Goal: Information Seeking & Learning: Learn about a topic

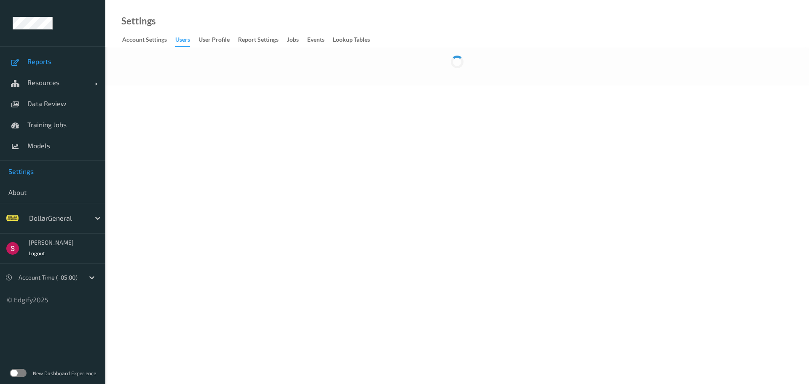
click at [71, 55] on link "Reports" at bounding box center [52, 61] width 105 height 21
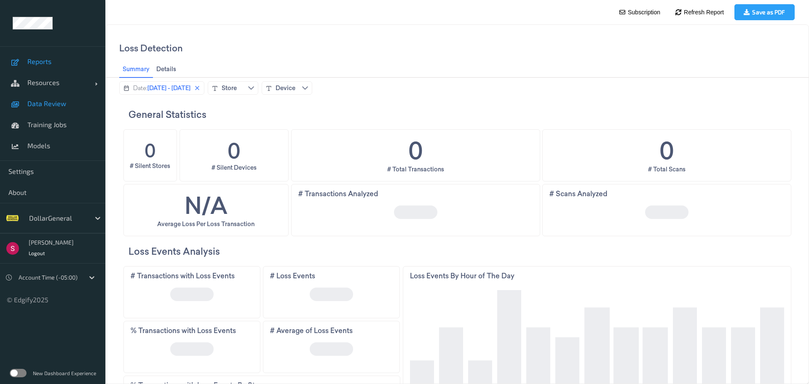
click at [73, 104] on span "Data Review" at bounding box center [61, 103] width 69 height 8
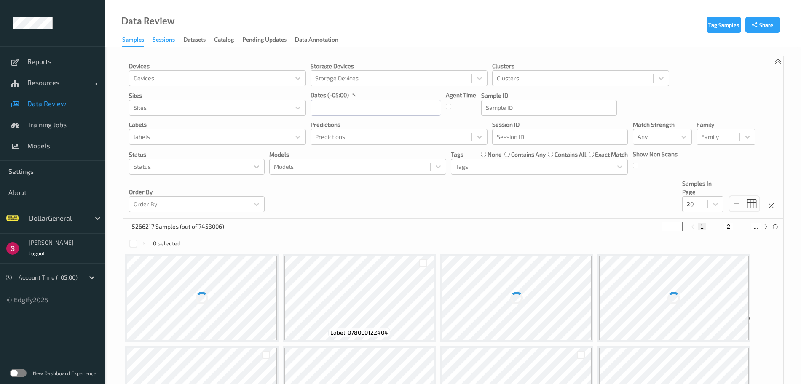
click at [164, 45] on div "Sessions" at bounding box center [163, 40] width 22 height 11
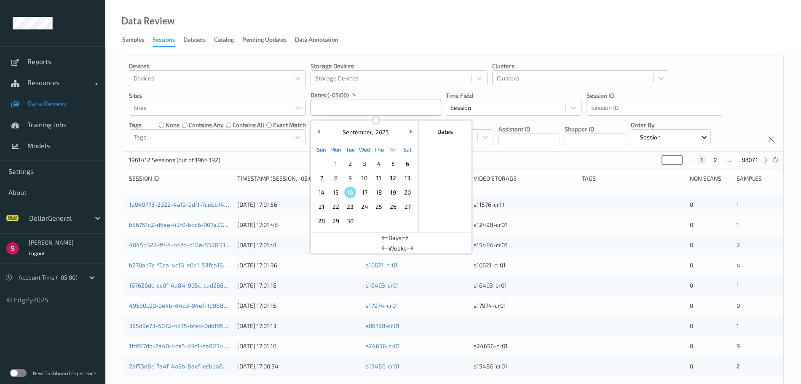
click at [373, 114] on input "text" at bounding box center [375, 108] width 131 height 16
click at [319, 130] on icon "button" at bounding box center [318, 131] width 3 height 3
click at [338, 223] on span "25" at bounding box center [336, 221] width 12 height 12
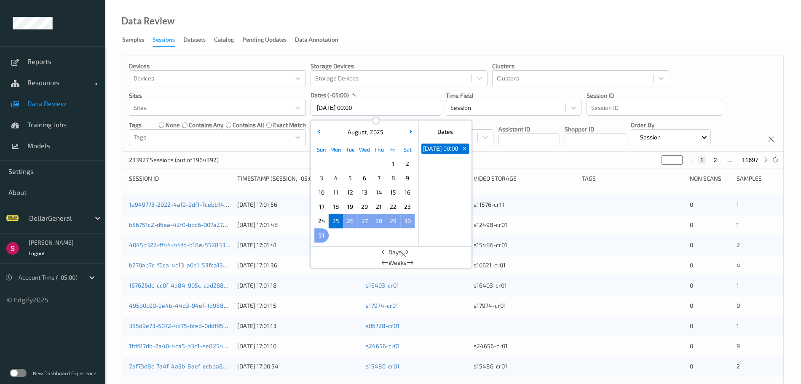
click at [323, 237] on span "31" at bounding box center [321, 236] width 12 height 12
type input "25/08/2025 00:00 -> 31/08/2025 23:59"
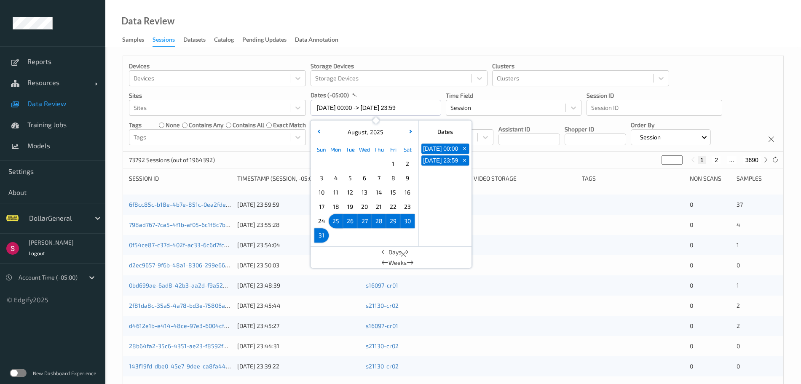
click at [505, 158] on div "73792 Sessions (out of 1964392) * 1 2 ... 3690" at bounding box center [453, 160] width 660 height 17
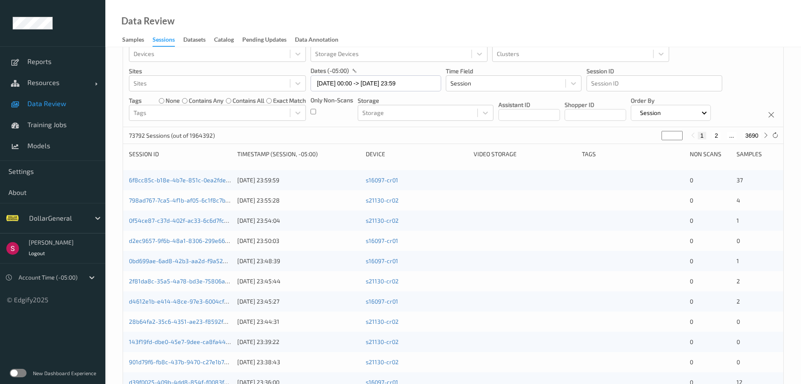
scroll to position [25, 0]
click at [710, 114] on div "Session" at bounding box center [670, 112] width 80 height 16
click at [676, 149] on p "Created At" at bounding box center [660, 148] width 58 height 15
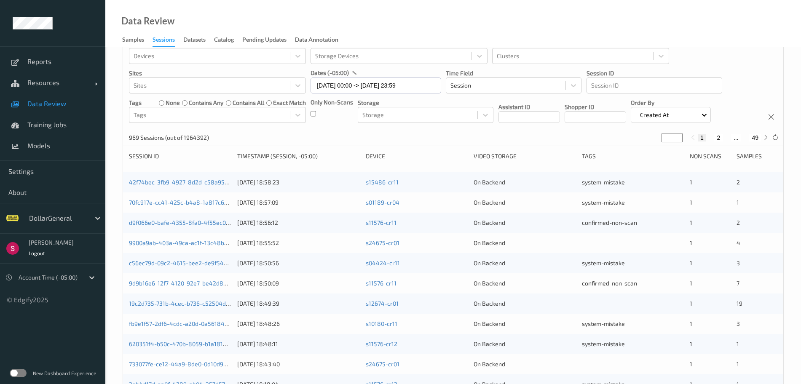
scroll to position [23, 0]
click at [195, 180] on link "42f74bec-3fb9-4927-8d2d-c58a959b20bf" at bounding box center [186, 181] width 115 height 7
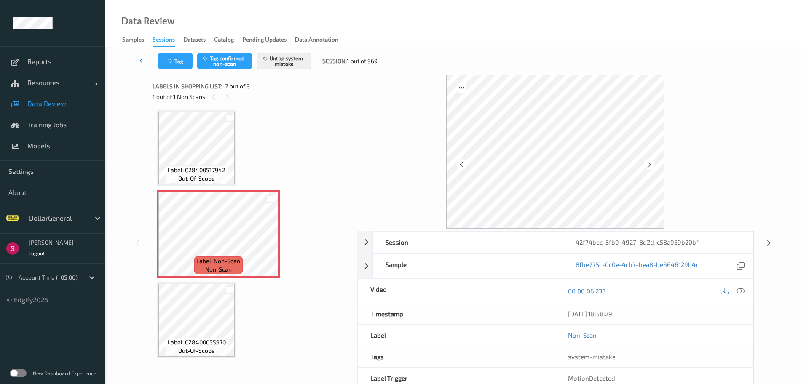
click at [141, 65] on link at bounding box center [142, 61] width 29 height 16
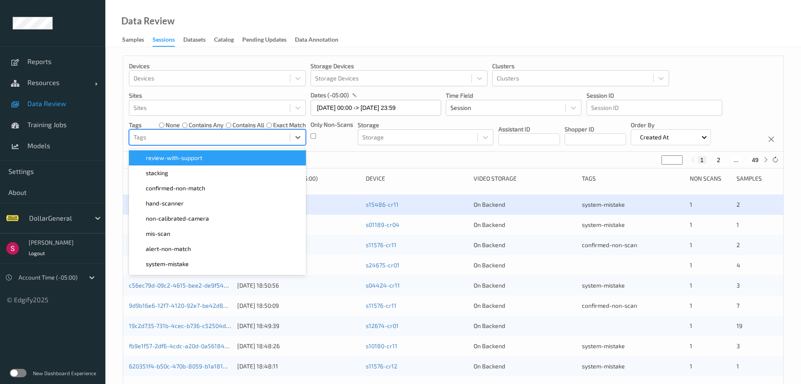
click at [274, 137] on div at bounding box center [209, 137] width 152 height 10
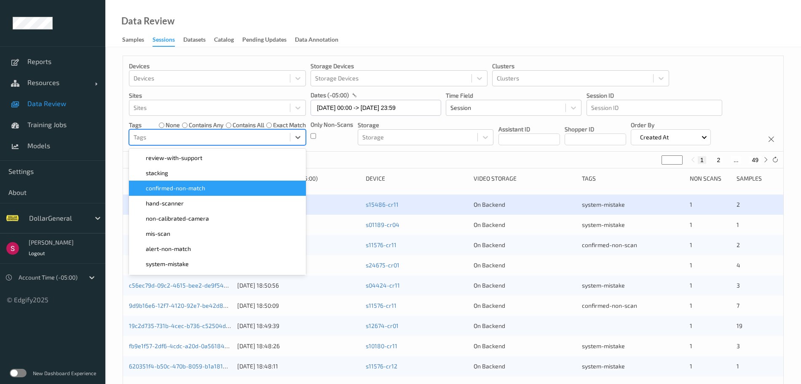
click at [252, 187] on div "confirmed-non-match" at bounding box center [217, 188] width 167 height 8
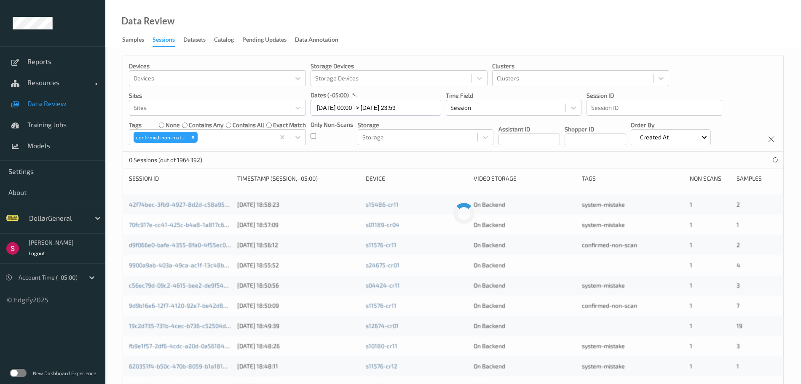
click at [415, 160] on div "0 Sessions (out of 1964392)" at bounding box center [453, 160] width 660 height 17
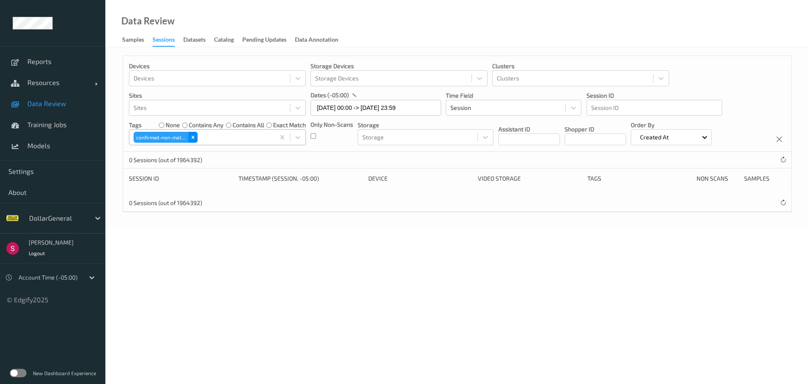
click at [193, 139] on icon "Remove confirmed-non-match" at bounding box center [193, 137] width 6 height 6
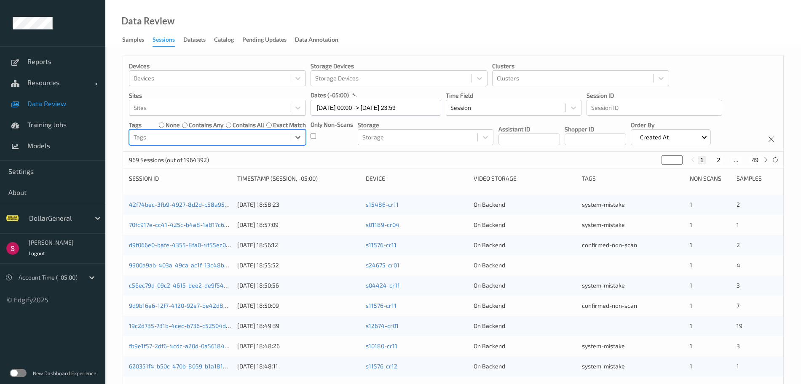
click at [17, 372] on label at bounding box center [18, 373] width 17 height 8
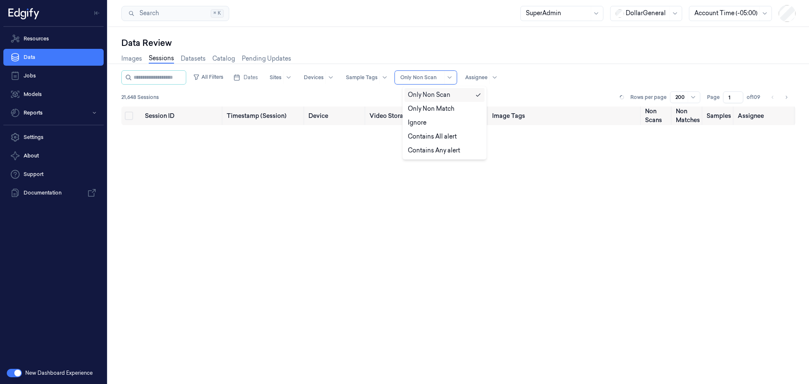
click at [453, 75] on div at bounding box center [449, 77] width 11 height 13
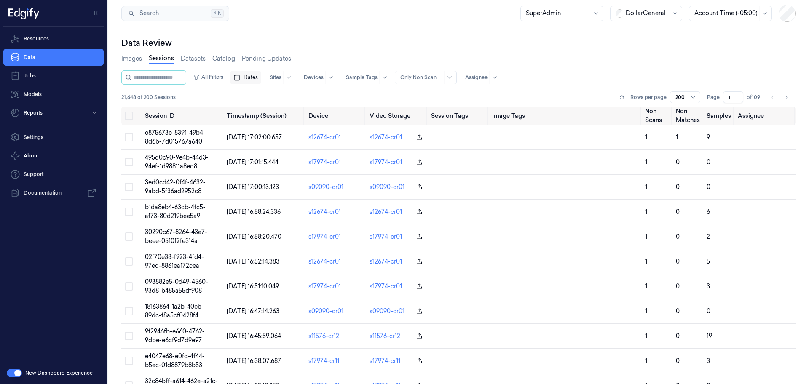
click at [256, 80] on span "Dates" at bounding box center [250, 78] width 14 height 8
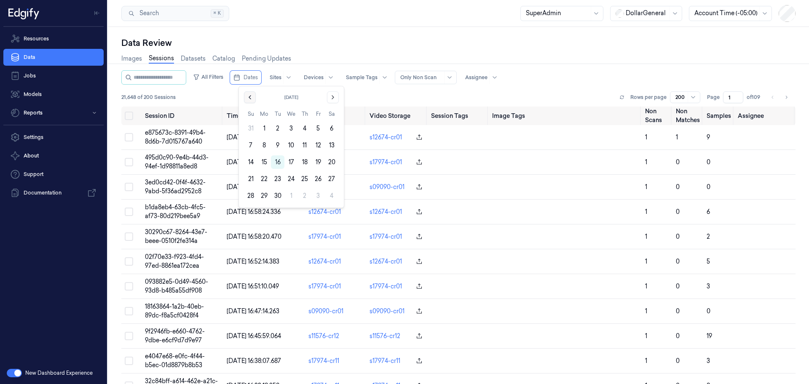
click at [249, 97] on icon "Go to the Previous Month" at bounding box center [250, 97] width 2 height 3
click at [264, 195] on button "25" at bounding box center [263, 195] width 13 height 13
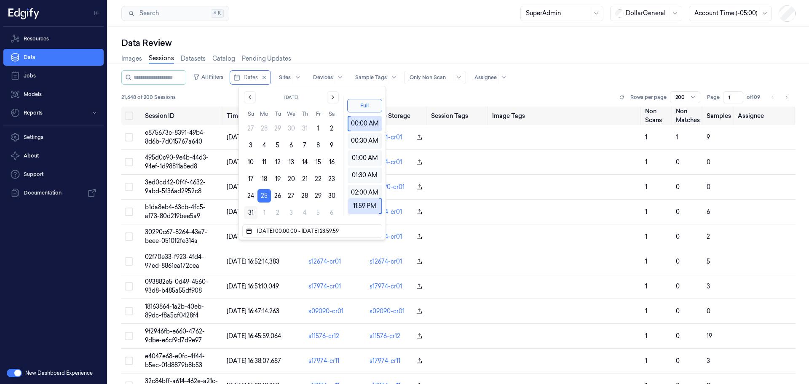
click at [248, 216] on button "31" at bounding box center [250, 212] width 13 height 13
type input "25/08/2025 00:00:00 - 31/08/2025 23:59:59"
click at [410, 93] on div "21,648 of 200 Sessions Rows per page 200 Page 1 of 109" at bounding box center [458, 97] width 674 height 12
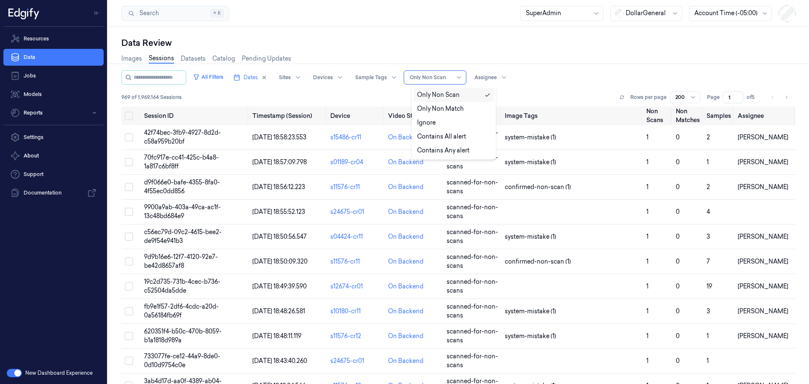
click at [463, 82] on div at bounding box center [458, 77] width 11 height 13
click at [454, 104] on div "Only Non Match" at bounding box center [440, 108] width 46 height 9
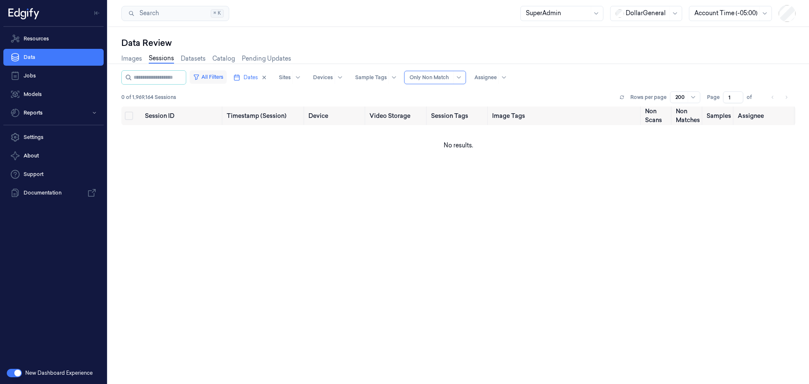
click at [216, 75] on button "All Filters" at bounding box center [207, 76] width 37 height 13
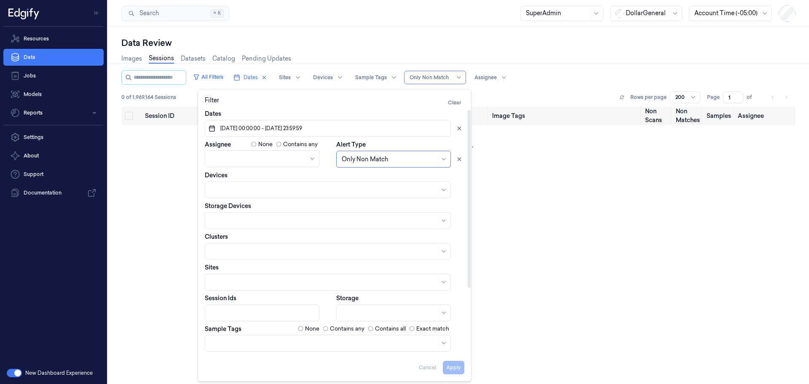
click at [489, 96] on div "0 of 1,969,164 Sessions Rows per page 200 Page 1 of" at bounding box center [458, 97] width 674 height 12
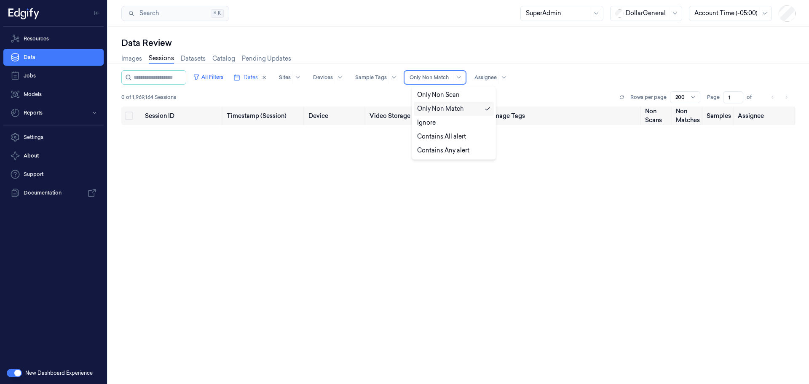
click at [460, 79] on div "Only Non Match" at bounding box center [435, 77] width 62 height 13
click at [453, 148] on div "Contains Any alert" at bounding box center [443, 150] width 52 height 9
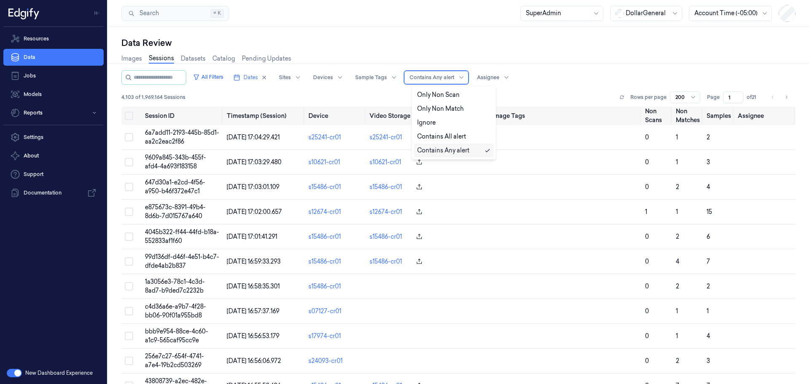
click at [432, 81] on div "Contains Any alert" at bounding box center [431, 77] width 45 height 13
drag, startPoint x: 308, startPoint y: 94, endPoint x: 343, endPoint y: 92, distance: 35.0
click at [343, 92] on div "4,103 of 1,969,164 Sessions Rows per page 200 Page 1 of 21" at bounding box center [458, 97] width 674 height 12
click at [200, 74] on icon "button" at bounding box center [196, 77] width 7 height 7
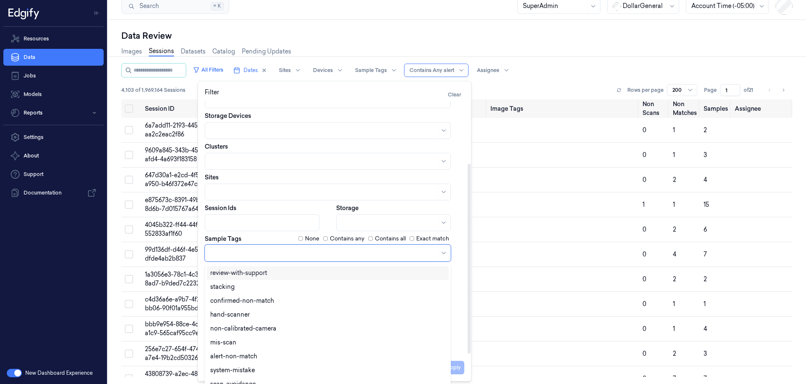
scroll to position [10, 0]
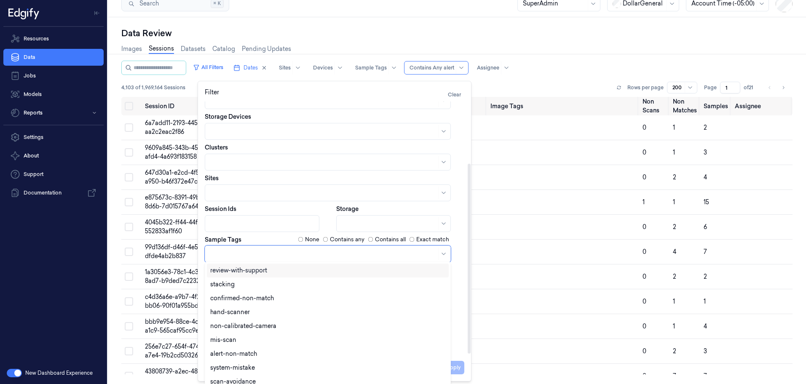
click at [283, 255] on div at bounding box center [323, 253] width 226 height 9
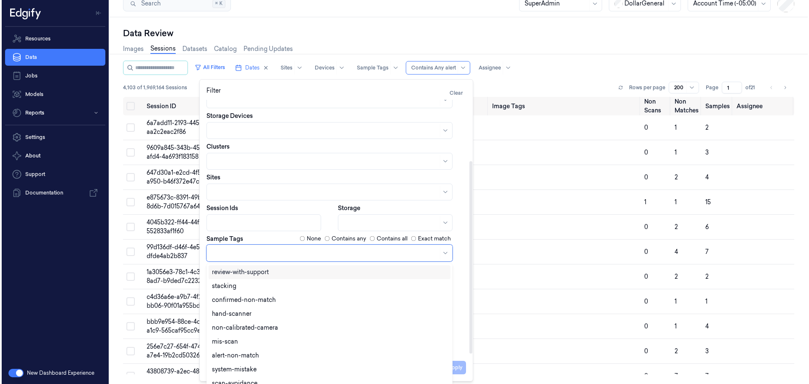
scroll to position [0, 0]
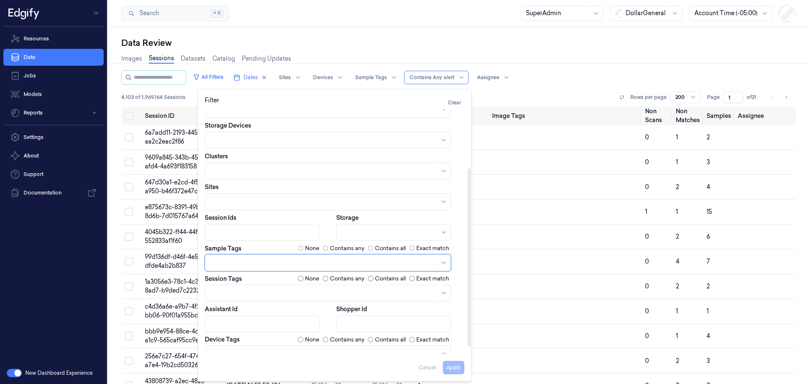
click at [283, 255] on div at bounding box center [328, 262] width 246 height 17
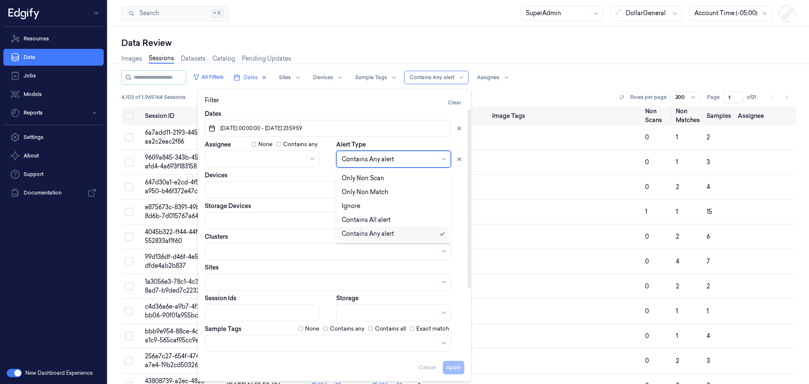
click at [402, 164] on div "Contains Any alert" at bounding box center [389, 159] width 95 height 12
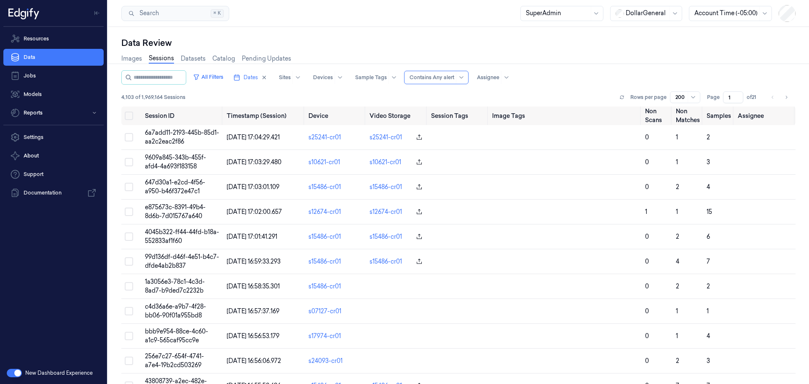
click at [548, 86] on div "All Filters Dates Sites Devices Sample Tags Alert Type Contains Any alert Assig…" at bounding box center [458, 88] width 674 height 36
click at [208, 76] on button "All Filters" at bounding box center [207, 76] width 37 height 13
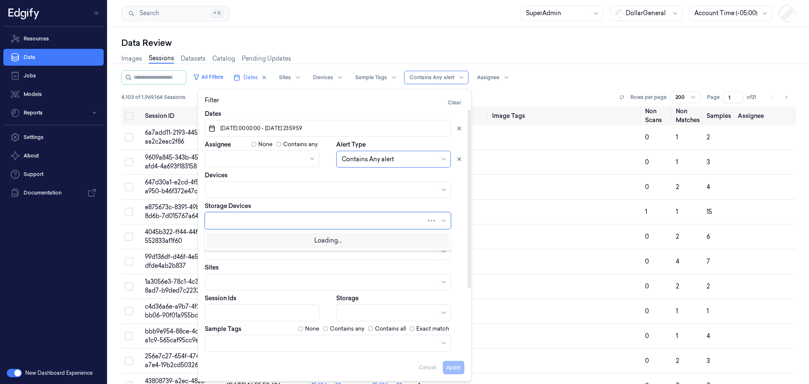
click at [307, 227] on div at bounding box center [328, 220] width 246 height 17
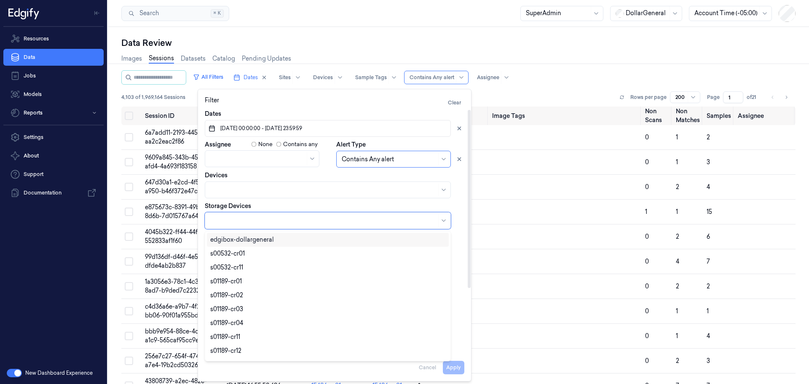
click at [307, 227] on div at bounding box center [328, 220] width 246 height 17
click at [332, 220] on div at bounding box center [323, 220] width 226 height 9
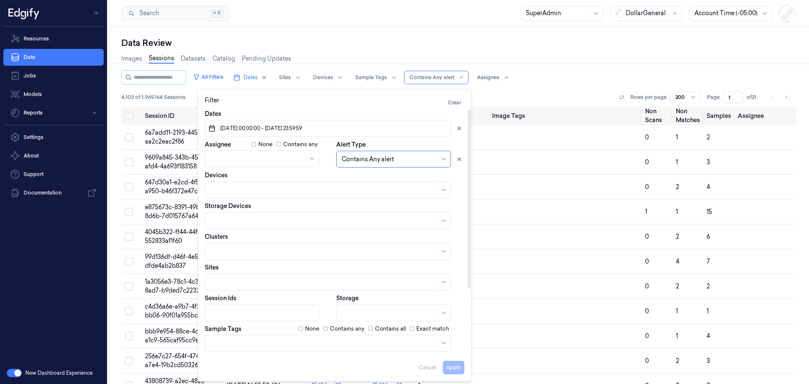
click at [259, 205] on div "Storage Devices" at bounding box center [334, 215] width 259 height 27
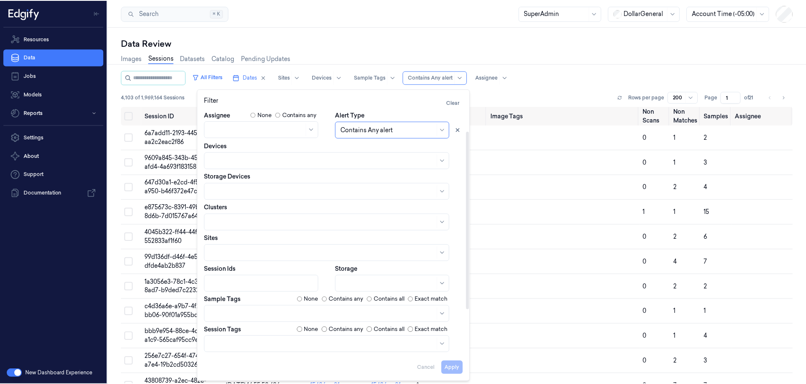
scroll to position [4, 0]
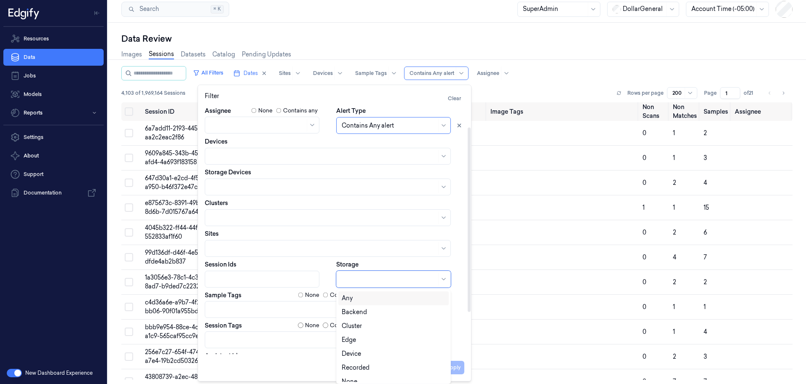
click at [359, 284] on div at bounding box center [389, 279] width 95 height 12
click at [362, 311] on div "Backend" at bounding box center [354, 312] width 25 height 9
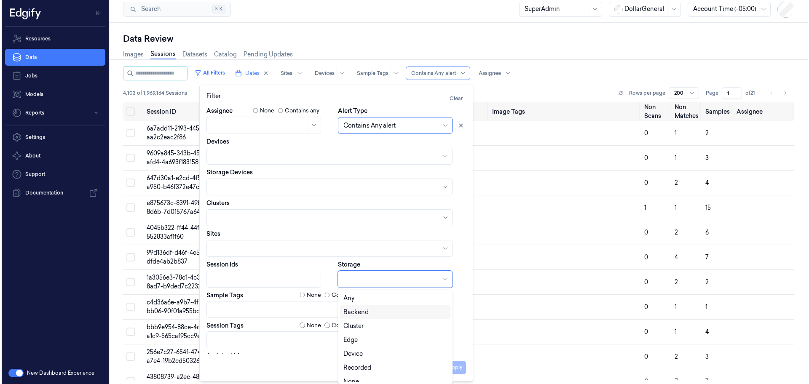
scroll to position [0, 0]
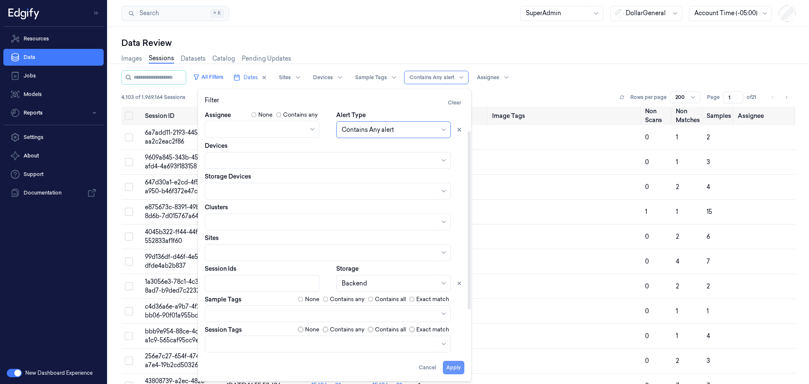
click at [457, 367] on button "Apply" at bounding box center [453, 367] width 21 height 13
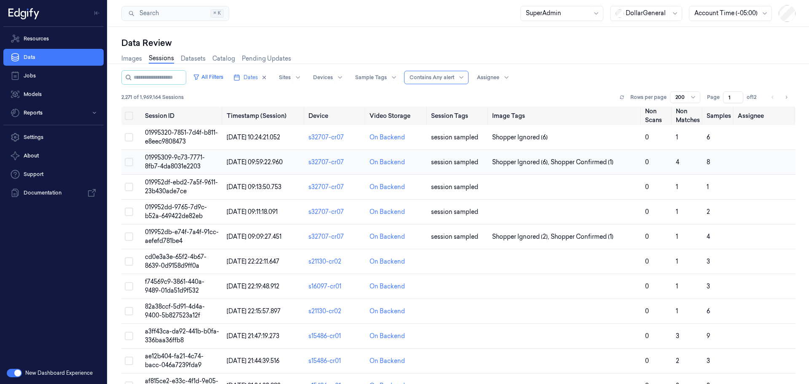
click at [177, 158] on span "01995309-9c73-7771-8fb7-4da8031e2203" at bounding box center [175, 162] width 60 height 16
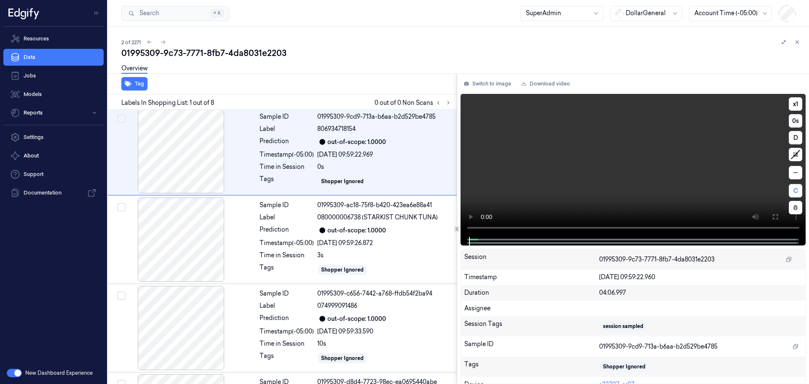
scroll to position [0, 13]
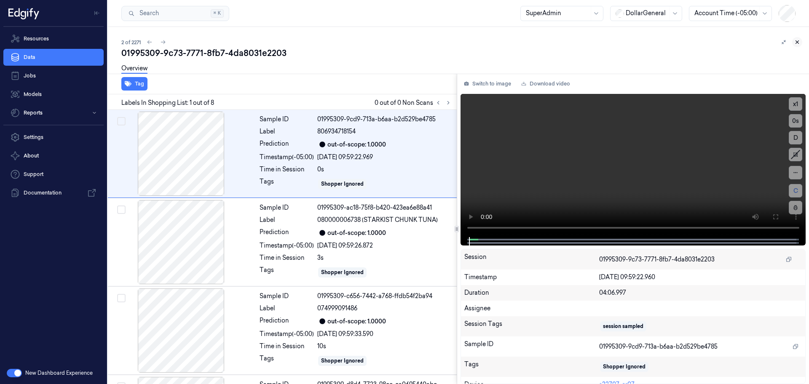
click at [796, 45] on button at bounding box center [797, 42] width 10 height 10
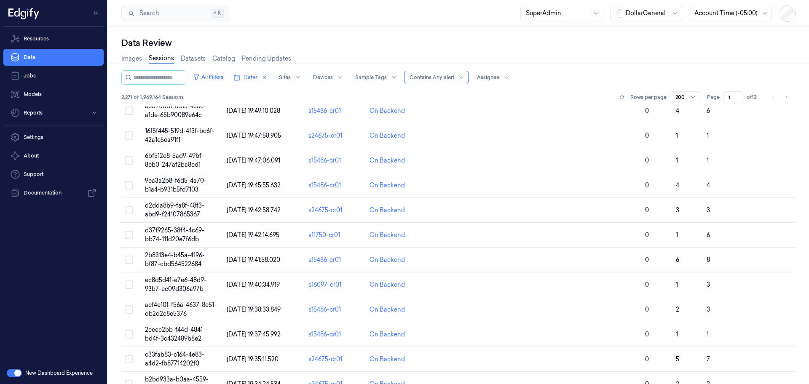
scroll to position [1747, 0]
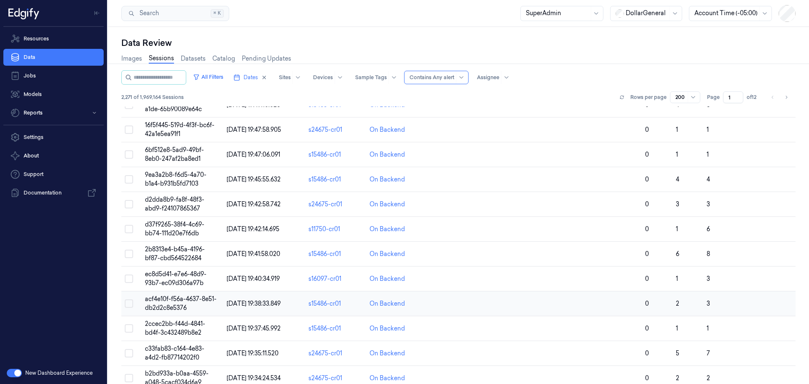
click at [174, 299] on span "acf4e10f-f56a-4637-8e51-db2d2c8e5376" at bounding box center [181, 303] width 72 height 16
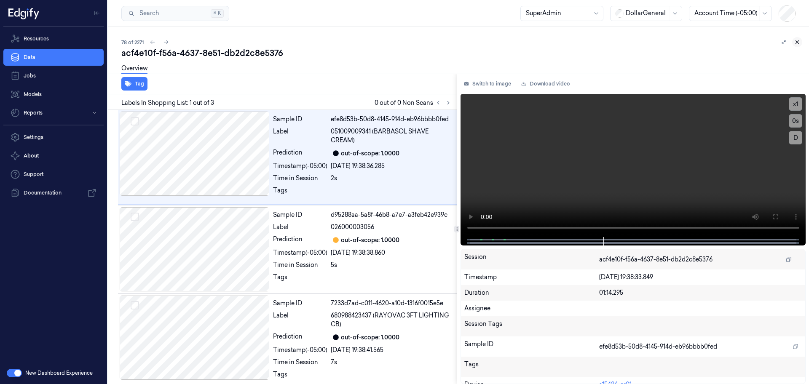
click at [797, 44] on icon at bounding box center [797, 42] width 6 height 6
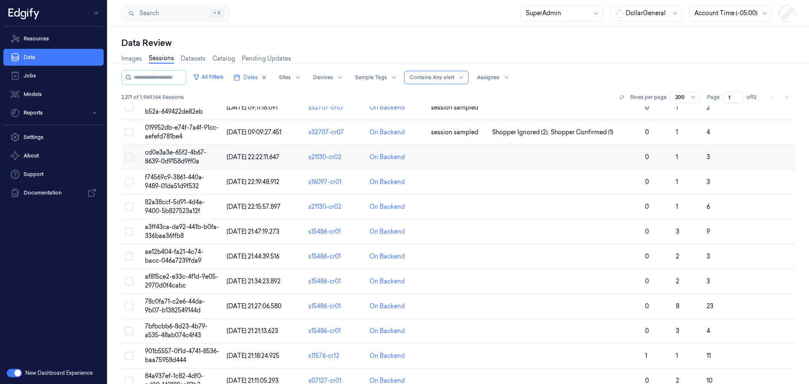
scroll to position [105, 0]
click at [179, 227] on span "a3ff43ca-da92-441b-b0fa-336baa36ffb8" at bounding box center [182, 231] width 74 height 16
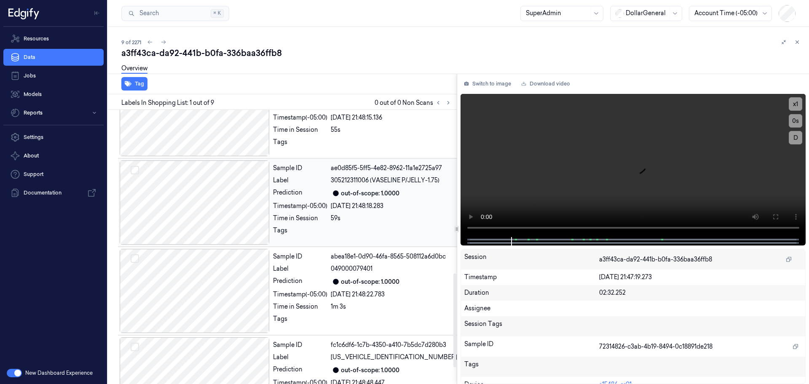
scroll to position [524, 0]
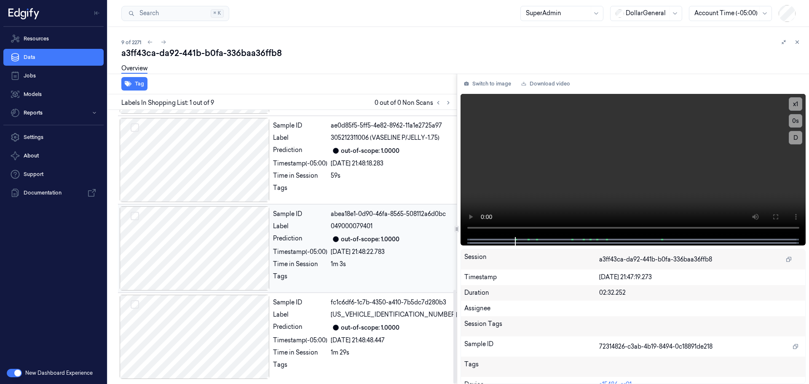
click at [332, 258] on div "Sample ID abea18e1-0d90-46fa-8565-508112a6d0bc Label 049000079401 Prediction ou…" at bounding box center [365, 248] width 191 height 84
click at [797, 43] on icon at bounding box center [796, 42] width 3 height 3
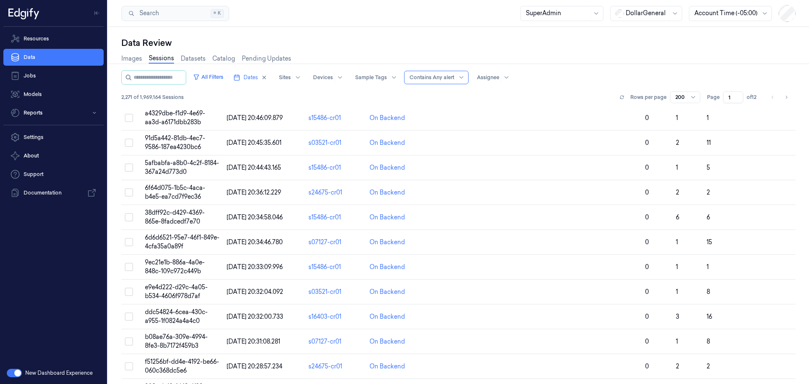
scroll to position [617, 0]
click at [255, 76] on span "Dates" at bounding box center [250, 78] width 14 height 8
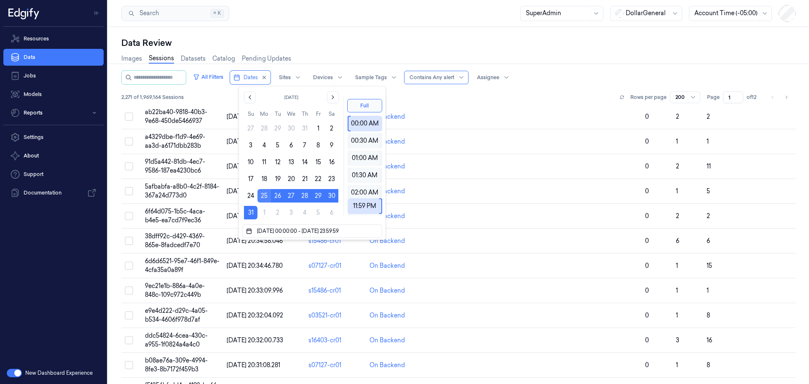
click at [263, 197] on button "25" at bounding box center [263, 195] width 13 height 13
click at [251, 212] on button "31" at bounding box center [250, 212] width 13 height 13
type input "25/08/2025 00:00:00 - 31/08/2025 23:59:59"
click at [414, 98] on div "2,271 of 1,969,164 Sessions Rows per page 200 Page 1 of 12" at bounding box center [458, 97] width 674 height 12
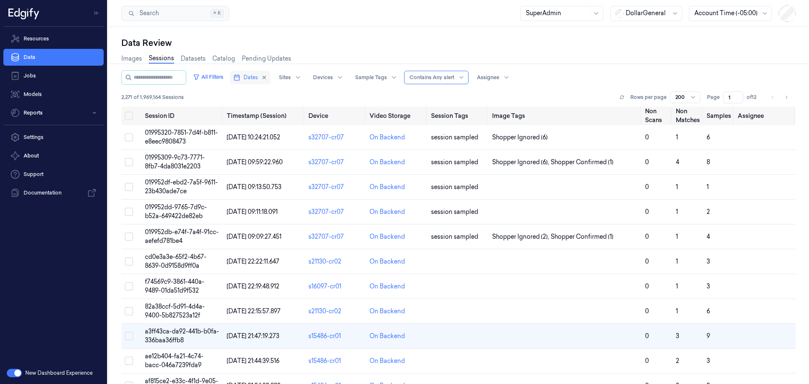
click at [254, 80] on span "Dates" at bounding box center [250, 78] width 14 height 8
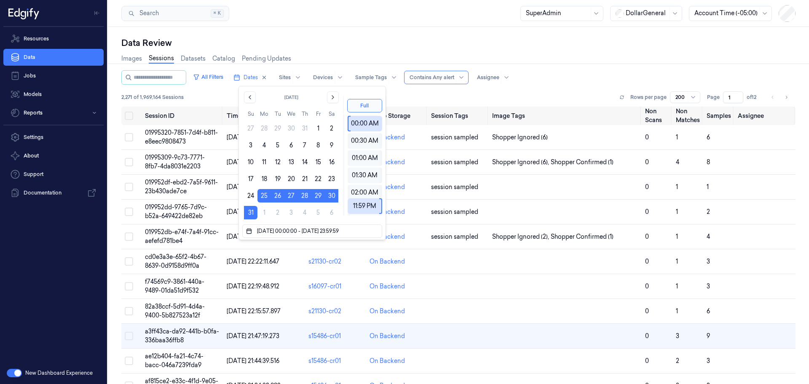
click at [219, 90] on div "All Filters Dates Sites Devices Sample Tags Alert Type Contains Any alert Assig…" at bounding box center [458, 88] width 674 height 36
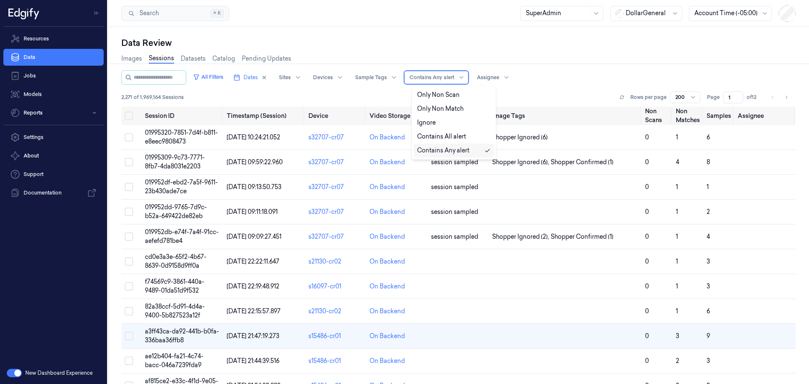
click at [454, 83] on div "Contains Any alert" at bounding box center [431, 77] width 45 height 13
click at [464, 98] on div "Only Non Scan" at bounding box center [453, 95] width 73 height 9
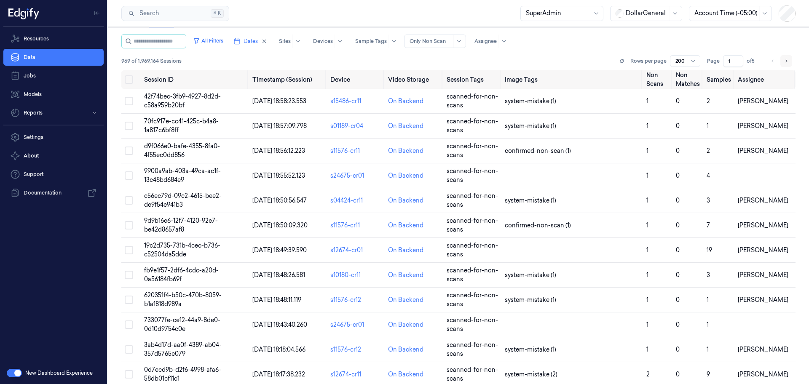
click at [783, 60] on icon "Go to next page" at bounding box center [785, 61] width 5 height 7
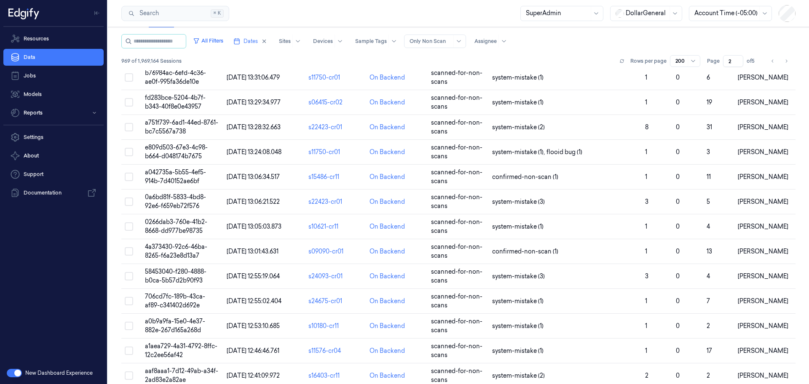
scroll to position [1873, 0]
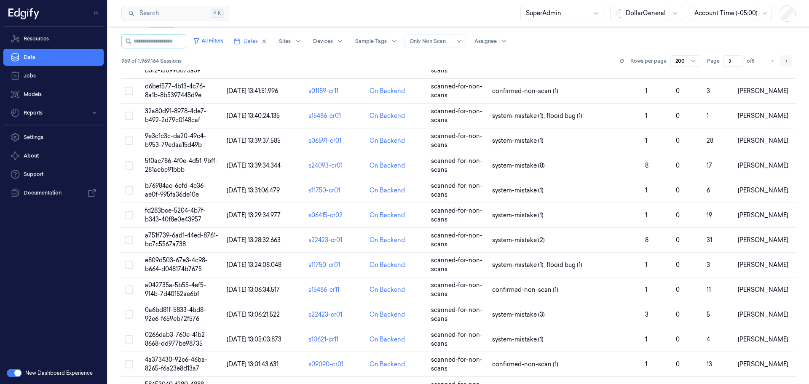
click at [782, 64] on button "Go to next page" at bounding box center [786, 61] width 12 height 12
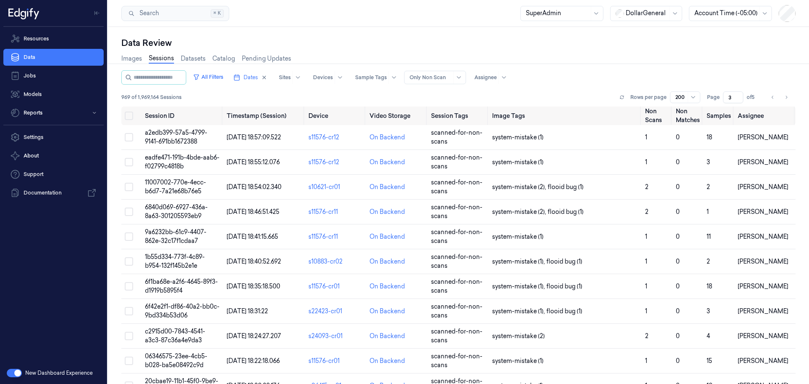
click at [436, 82] on div "Only Non Scan" at bounding box center [430, 77] width 42 height 13
click at [459, 110] on div "Only Non Match" at bounding box center [440, 108] width 46 height 9
type input "1"
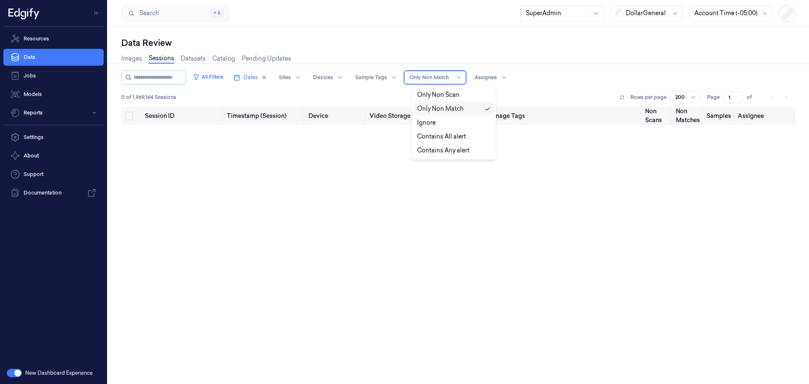
click at [435, 79] on div at bounding box center [430, 78] width 42 height 8
click at [475, 149] on div "Contains Any alert" at bounding box center [453, 150] width 73 height 9
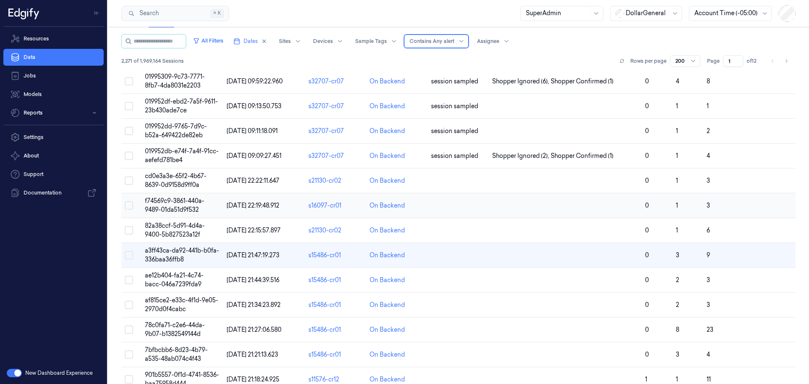
scroll to position [48, 0]
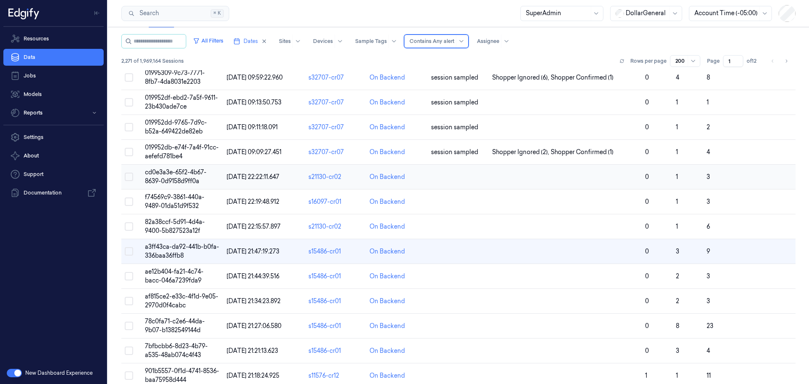
click at [199, 174] on span "cd0e3a3e-65f2-4b67-8639-0d9158d9ff0a" at bounding box center [175, 176] width 61 height 16
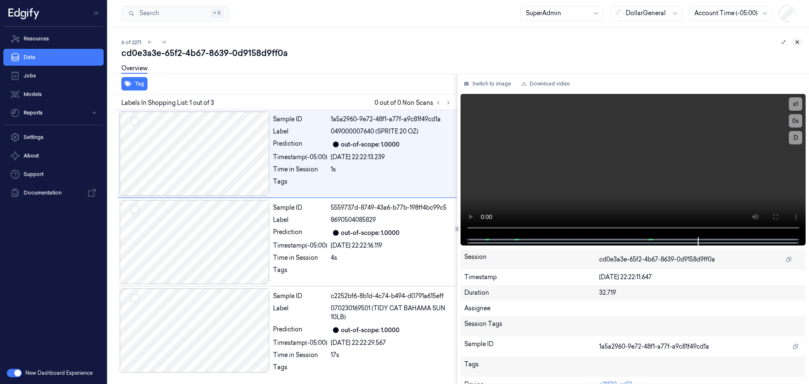
click at [796, 45] on icon at bounding box center [797, 42] width 6 height 6
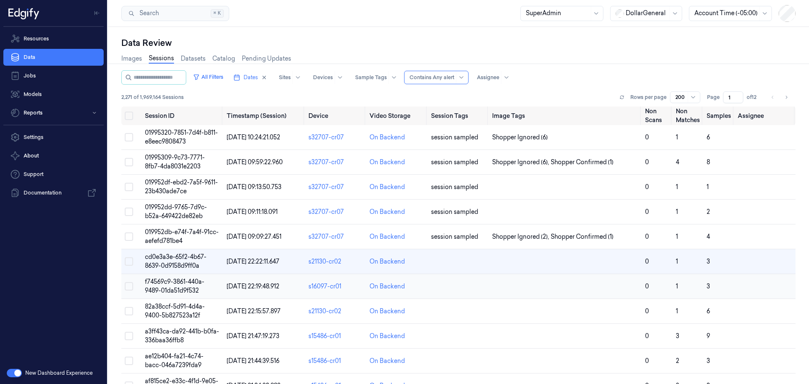
click at [195, 285] on span "f74569c9-3861-440a-9489-01da51d9f532" at bounding box center [174, 286] width 59 height 16
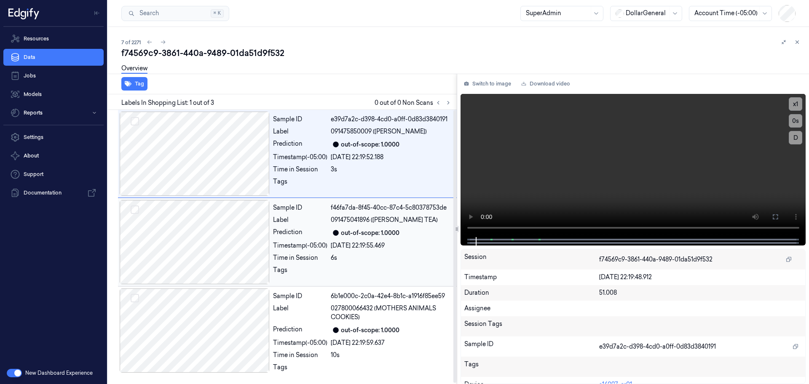
scroll to position [1, 0]
click at [796, 43] on icon at bounding box center [797, 42] width 6 height 6
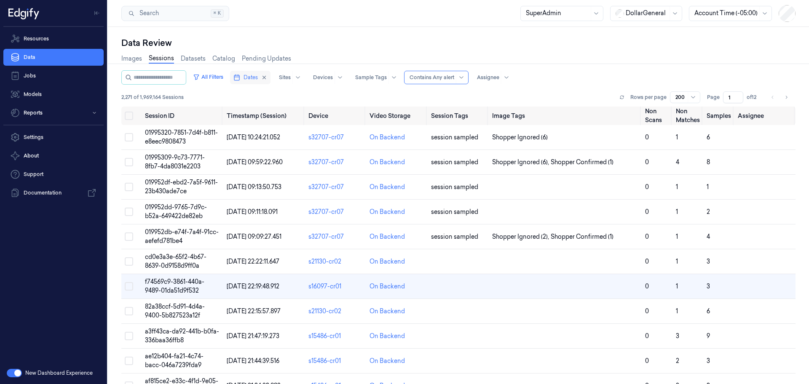
click at [257, 75] on span "Dates" at bounding box center [250, 78] width 14 height 8
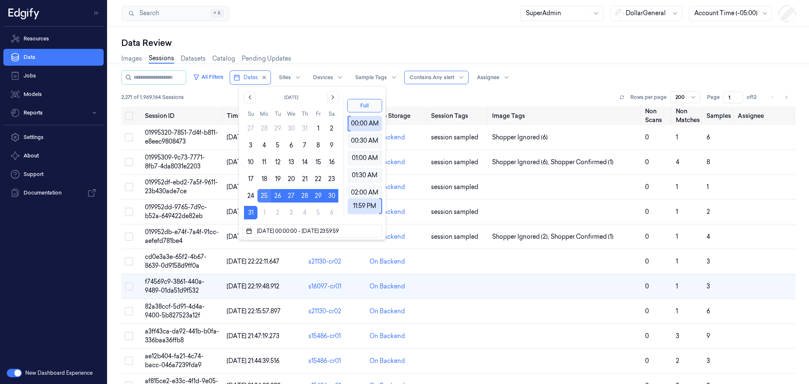
click at [263, 194] on button "25" at bounding box center [263, 195] width 13 height 13
click at [360, 121] on div "00:00 AM" at bounding box center [364, 124] width 29 height 16
click at [252, 211] on button "31" at bounding box center [250, 212] width 13 height 13
click at [365, 202] on div "11:30 PM" at bounding box center [364, 206] width 29 height 16
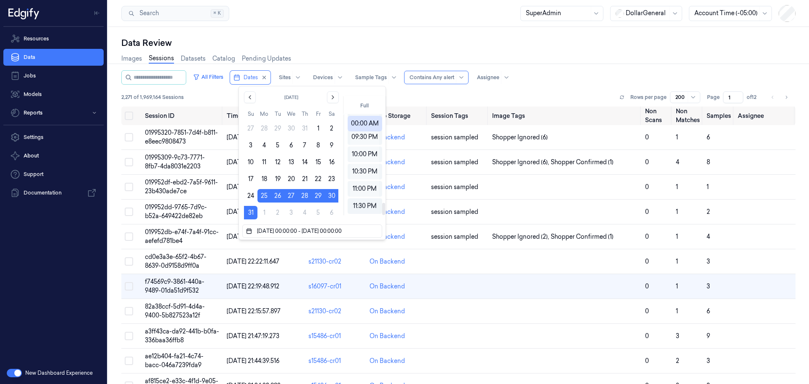
type input "25/08/2025 23:30:00 - 31/08/2025 23:30:00"
click at [445, 93] on div "2,271 of 1,969,164 Sessions Rows per page 200 Page 1 of 12" at bounding box center [458, 97] width 674 height 12
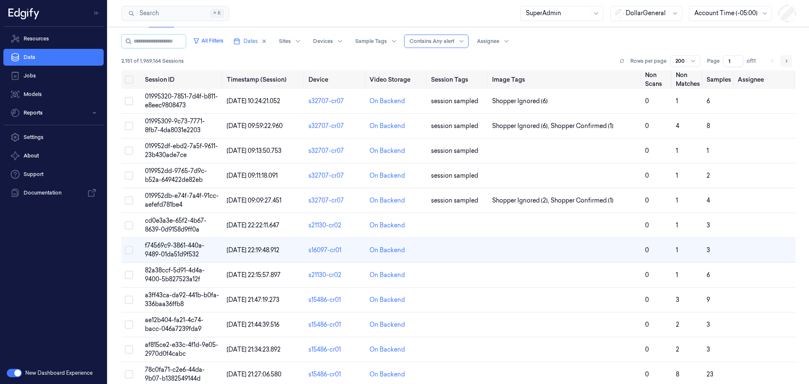
click at [785, 63] on icon "Go to next page" at bounding box center [785, 61] width 5 height 7
type input "2"
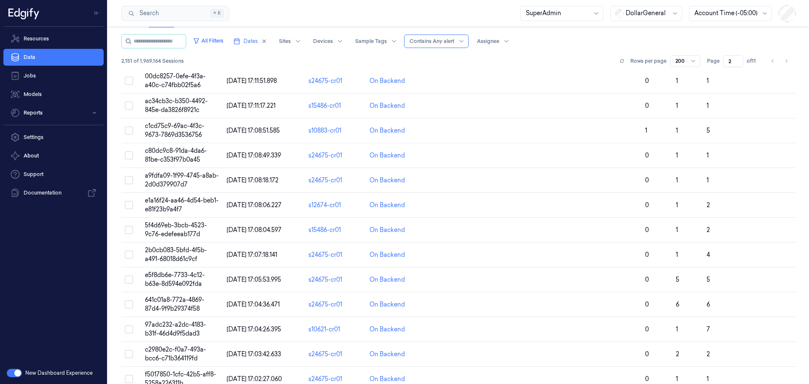
scroll to position [816, 0]
click at [181, 124] on span "c1cd75c9-69ac-4f3c-9673-7869d3536756" at bounding box center [174, 129] width 59 height 16
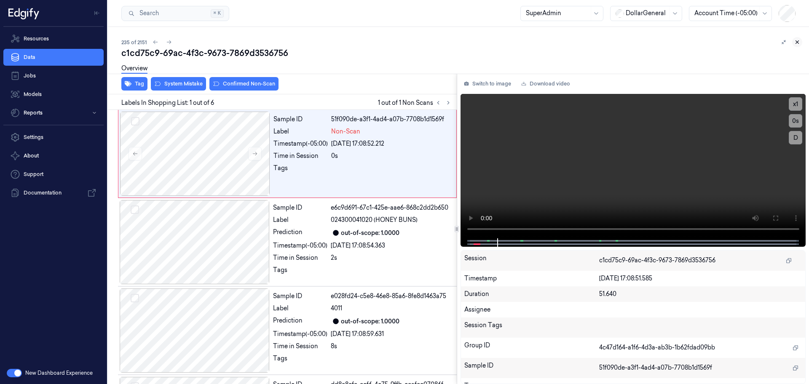
click at [796, 41] on icon at bounding box center [797, 42] width 6 height 6
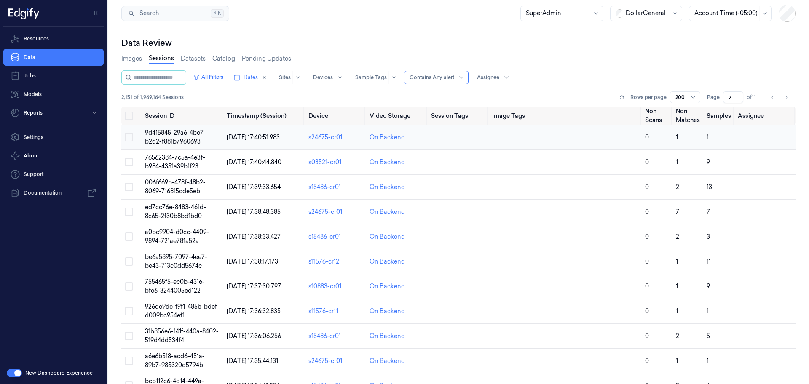
click at [179, 139] on span "9d415845-29a6-4be7-b2d2-f881b7960693" at bounding box center [175, 137] width 61 height 16
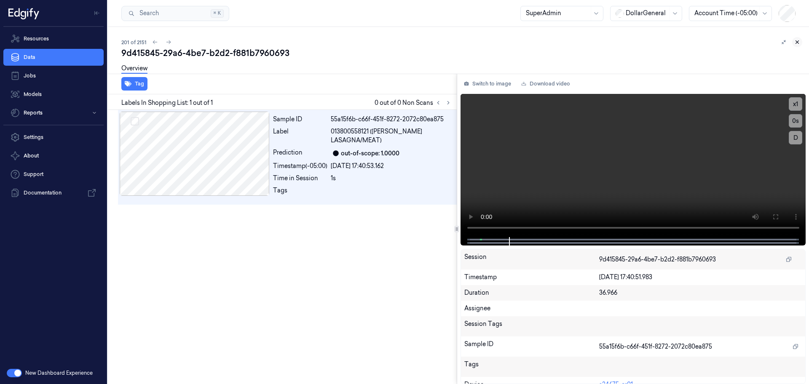
click at [794, 42] on icon at bounding box center [797, 42] width 6 height 6
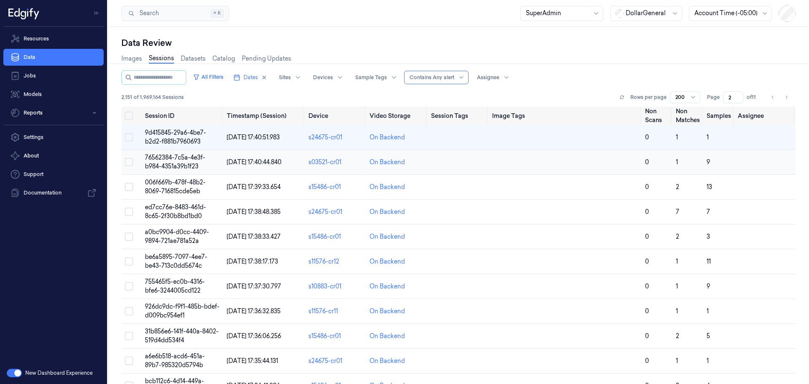
click at [179, 171] on td "76562384-7c5a-4e3f-b984-4351a39b1f23" at bounding box center [182, 162] width 82 height 25
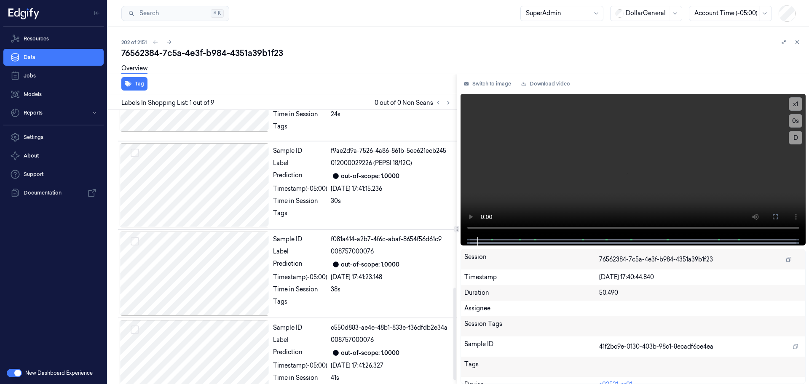
scroll to position [539, 0]
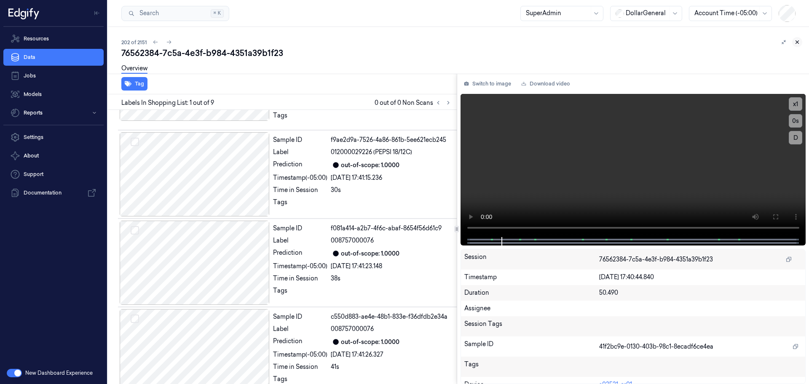
click at [798, 44] on icon at bounding box center [797, 42] width 6 height 6
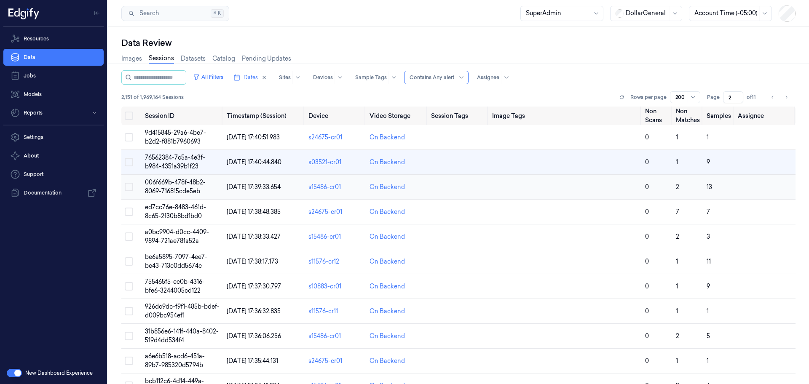
click at [224, 191] on td "15/09/2025 17:39:33.654" at bounding box center [264, 187] width 82 height 25
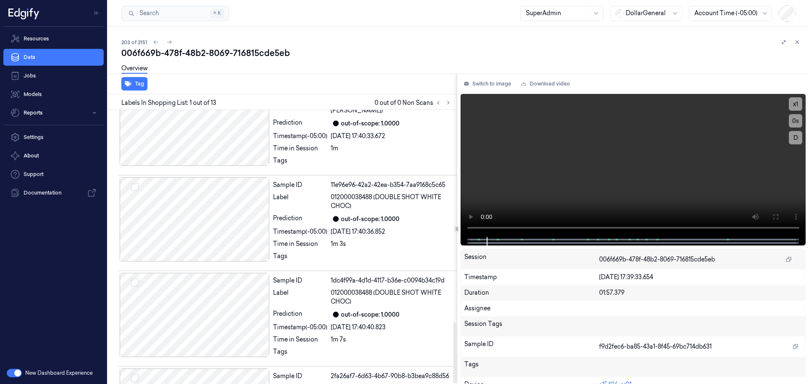
scroll to position [950, 0]
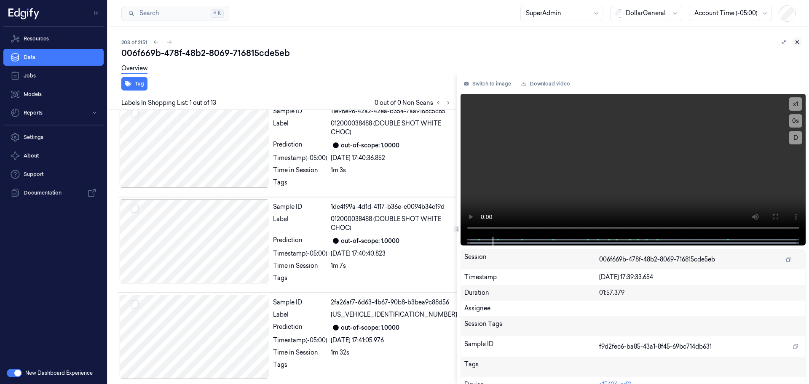
click at [796, 43] on icon at bounding box center [797, 42] width 6 height 6
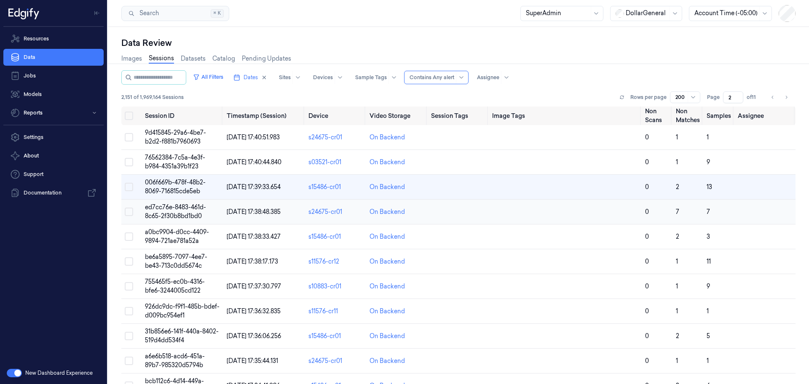
click at [212, 210] on td "ed7cc76e-8483-461d-8c65-2f30b8bd1bd0" at bounding box center [182, 212] width 82 height 25
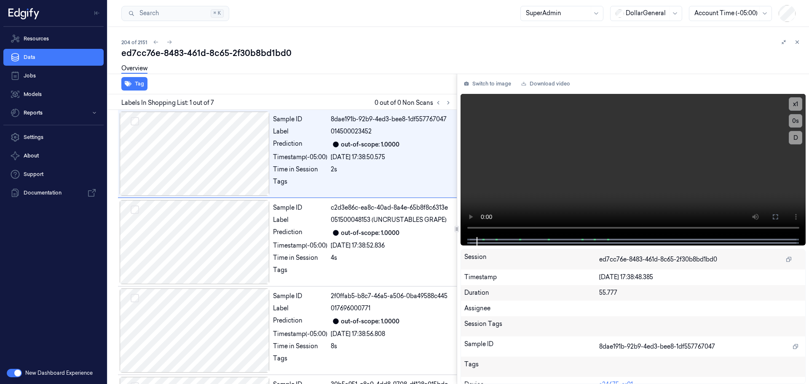
click at [802, 43] on div "204 of 2151 ed7cc76e-8483-461d-8c65-2f30b8bd1bd0 Overview Tag Labels In Shoppin…" at bounding box center [458, 205] width 701 height 357
click at [799, 42] on icon at bounding box center [797, 42] width 6 height 6
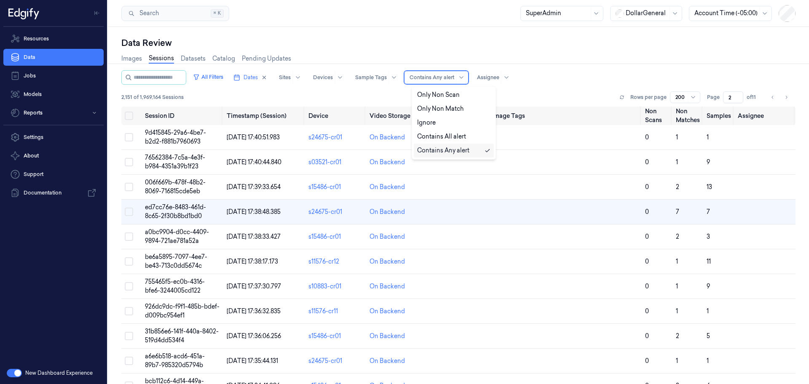
click at [454, 78] on div at bounding box center [431, 78] width 45 height 8
click at [459, 139] on div "Contains All alert" at bounding box center [441, 136] width 49 height 9
type input "1"
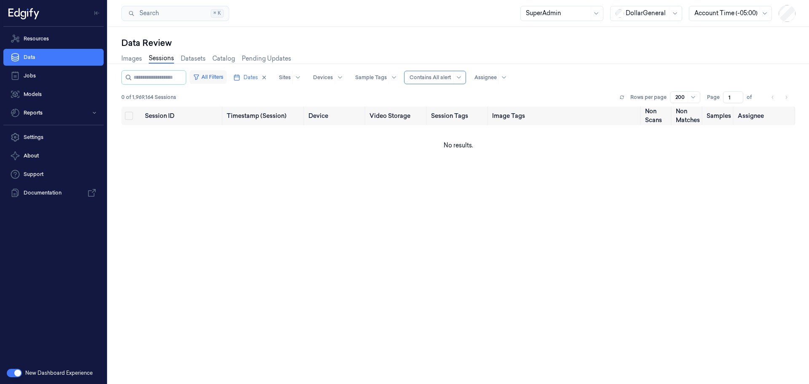
click at [218, 80] on button "All Filters" at bounding box center [207, 76] width 37 height 13
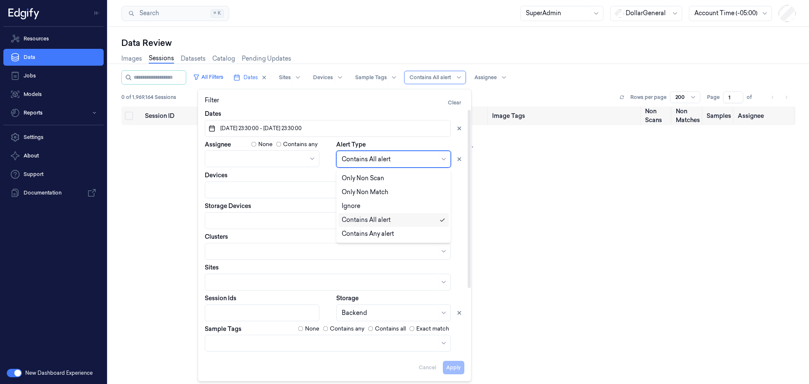
click at [390, 162] on div at bounding box center [389, 159] width 95 height 9
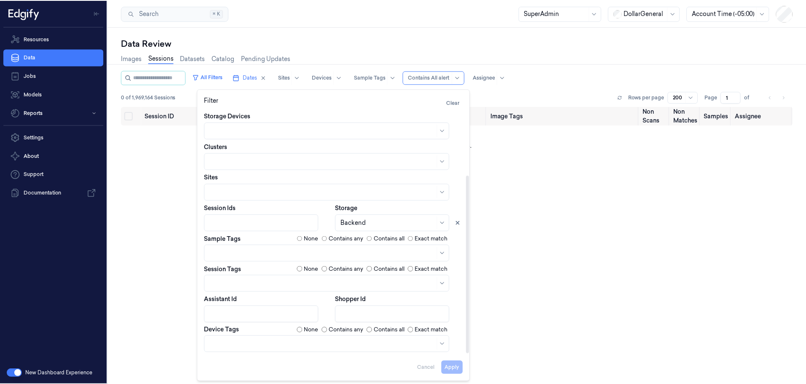
scroll to position [5, 0]
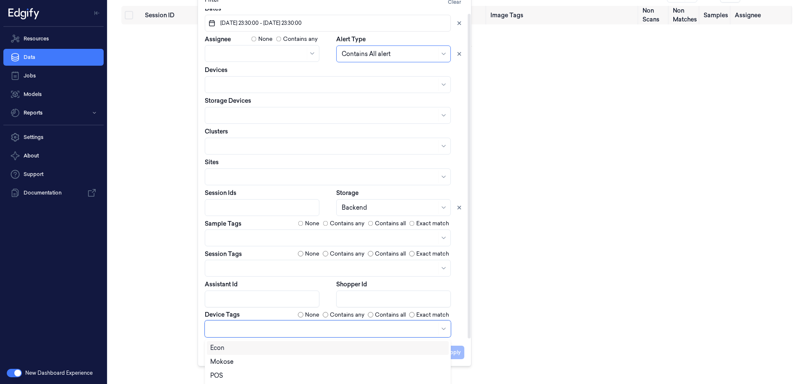
click at [443, 283] on body "Resources Data Jobs Models Reports Settings About Support Documentation New Das…" at bounding box center [403, 91] width 806 height 384
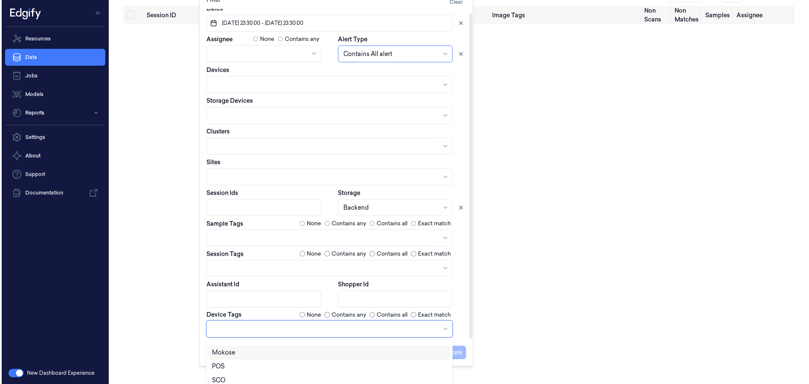
scroll to position [0, 0]
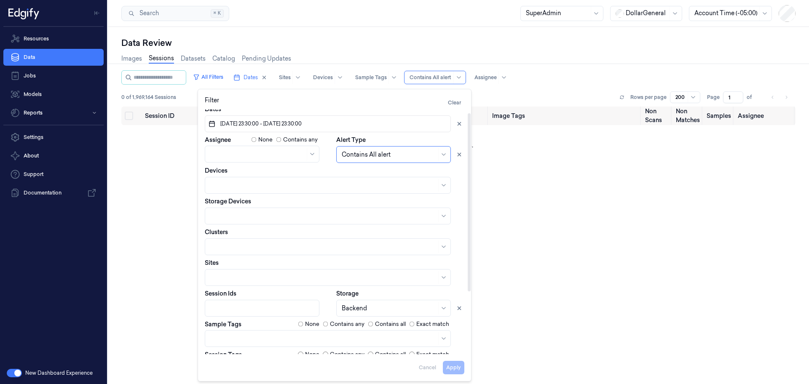
click at [458, 331] on div "Dates 25/08/2025 23:30:00 - 31/08/2025 23:30:00 Assignee None Contains any Aler…" at bounding box center [334, 271] width 259 height 333
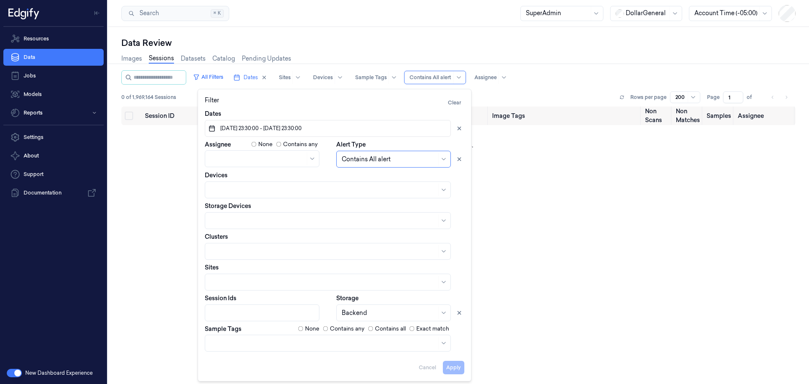
click at [425, 363] on div "Apply Cancel" at bounding box center [334, 364] width 259 height 20
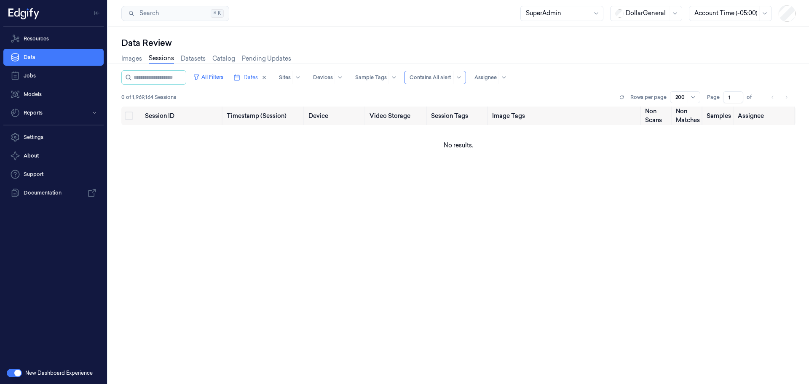
click at [544, 95] on div "0 of 1,969,164 Sessions Rows per page 200 Page 1 of" at bounding box center [458, 97] width 674 height 12
click at [494, 80] on div at bounding box center [485, 78] width 22 height 8
click at [574, 96] on div "0 of 1,969,164 Sessions Rows per page 200 Page 1 of" at bounding box center [458, 97] width 674 height 12
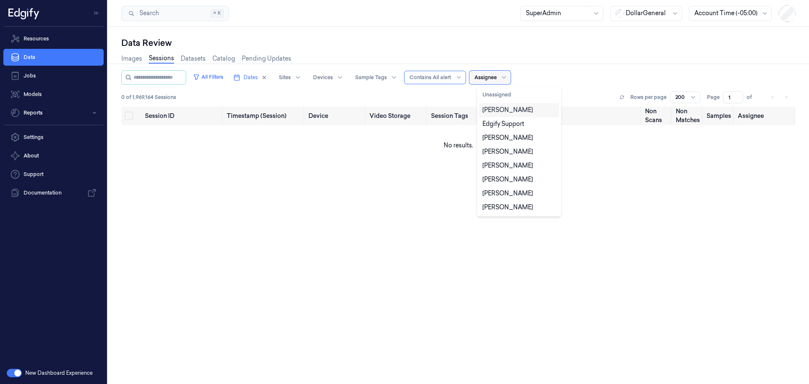
click at [494, 79] on div at bounding box center [485, 78] width 22 height 8
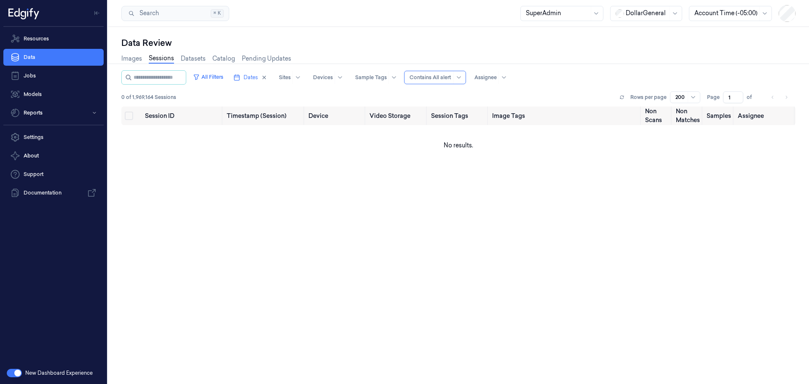
click at [595, 84] on div "All Filters Dates Sites Devices Sample Tags Alert Type Contains All alert Assig…" at bounding box center [458, 77] width 674 height 14
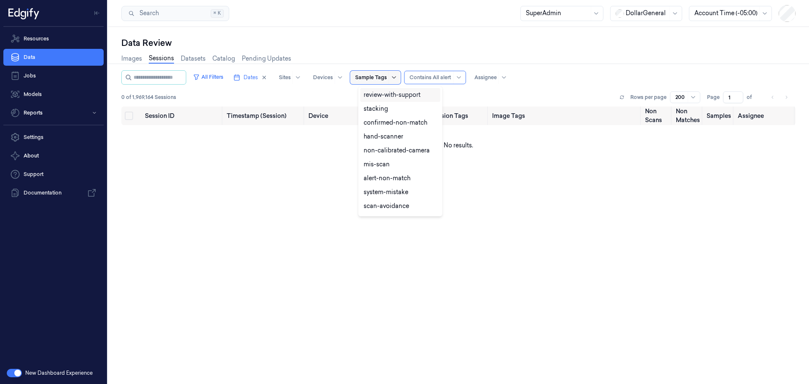
click at [398, 80] on div at bounding box center [394, 77] width 8 height 7
click at [399, 123] on div "confirmed-non-match" at bounding box center [395, 122] width 64 height 9
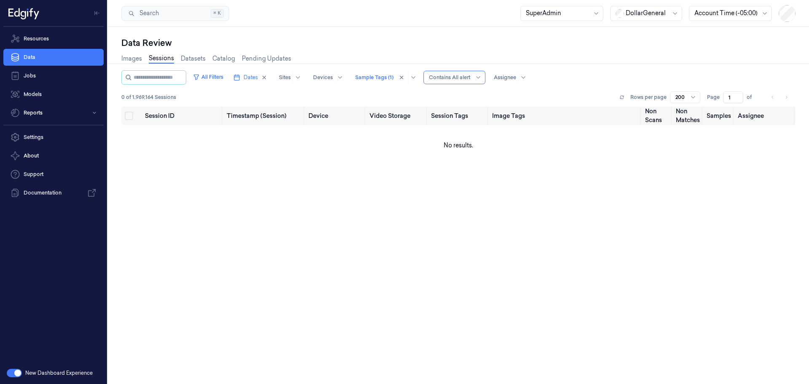
click at [549, 96] on div "0 of 1,969,164 Sessions Rows per page 200 Page 1 of" at bounding box center [458, 97] width 674 height 12
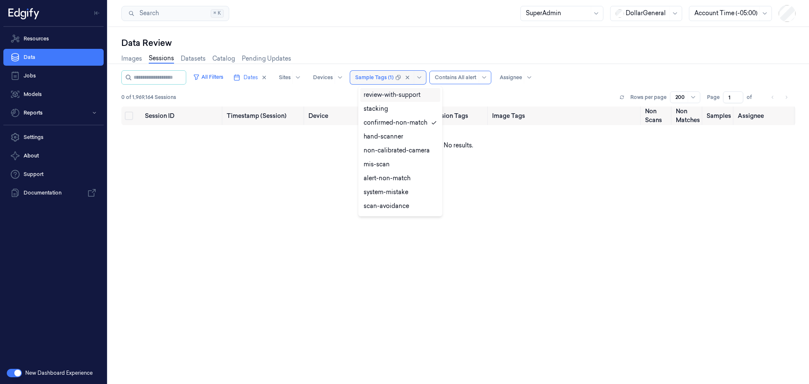
click at [374, 75] on div at bounding box center [374, 78] width 38 height 8
click at [421, 127] on div "confirmed-non-match" at bounding box center [395, 122] width 64 height 9
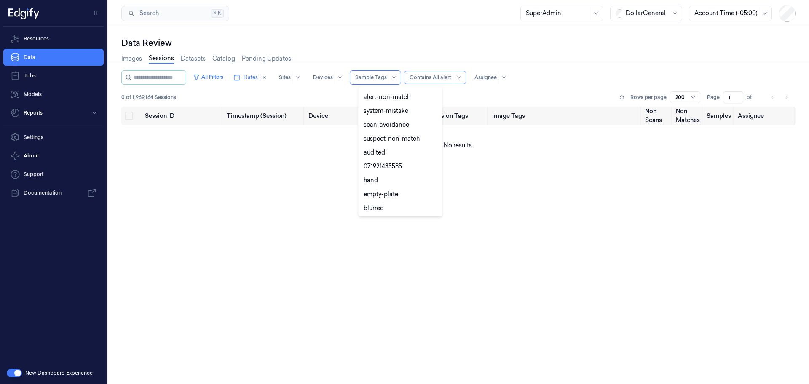
scroll to position [79, 0]
click at [408, 138] on div "suspect-non-match" at bounding box center [391, 140] width 56 height 9
click at [414, 144] on div "suspect-non-match" at bounding box center [391, 140] width 56 height 9
click at [406, 139] on div "confirmed-non-scan" at bounding box center [392, 138] width 59 height 9
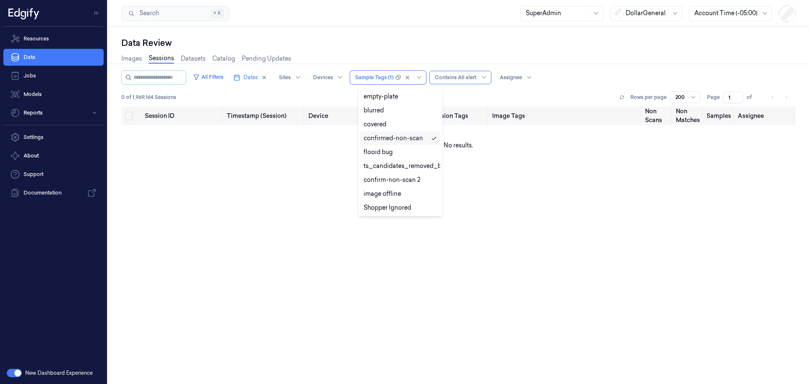
click at [406, 139] on div "confirmed-non-scan" at bounding box center [392, 138] width 59 height 9
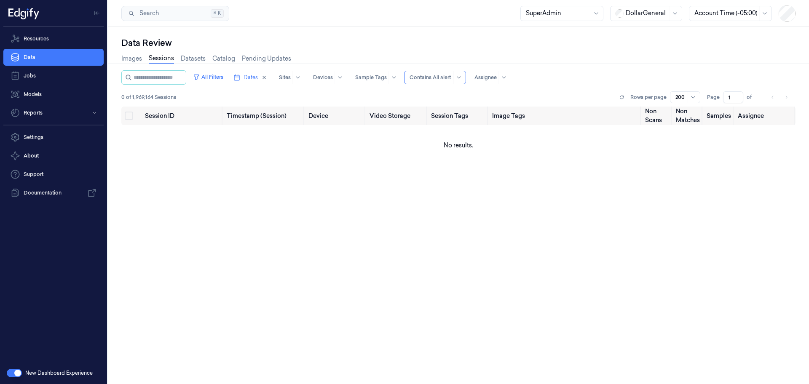
click at [334, 94] on div "0 of 1,969,164 Sessions Rows per page 200 Page 1 of" at bounding box center [458, 97] width 674 height 12
click at [253, 77] on span "Dates" at bounding box center [250, 78] width 14 height 8
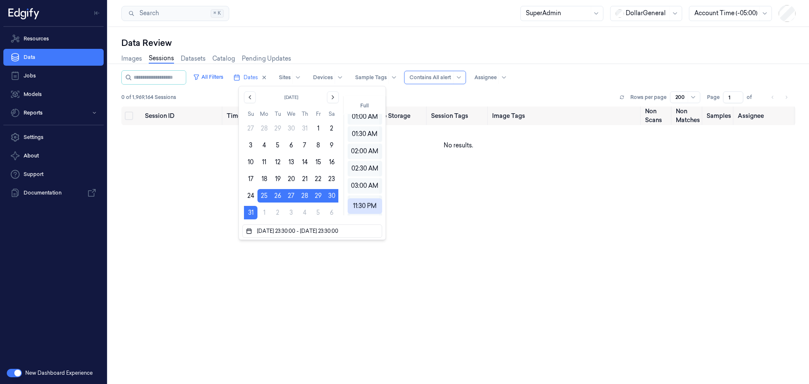
scroll to position [0, 0]
click at [425, 92] on div "0 of 1,969,164 Sessions Rows per page 200 Page 1 of" at bounding box center [458, 97] width 674 height 12
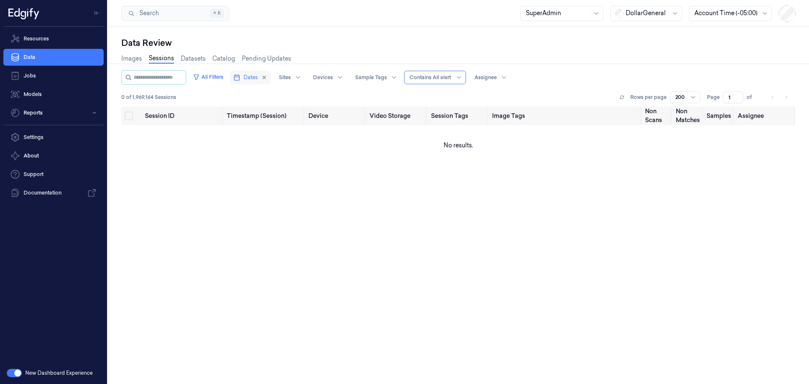
click at [270, 77] on button "Dates" at bounding box center [250, 77] width 40 height 13
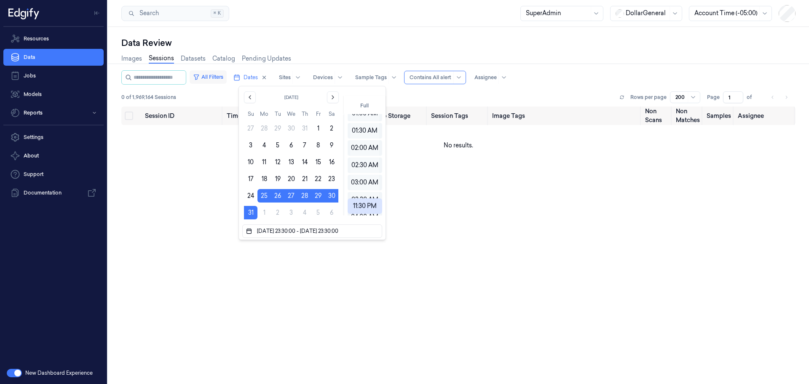
click at [219, 77] on button "All Filters" at bounding box center [207, 76] width 37 height 13
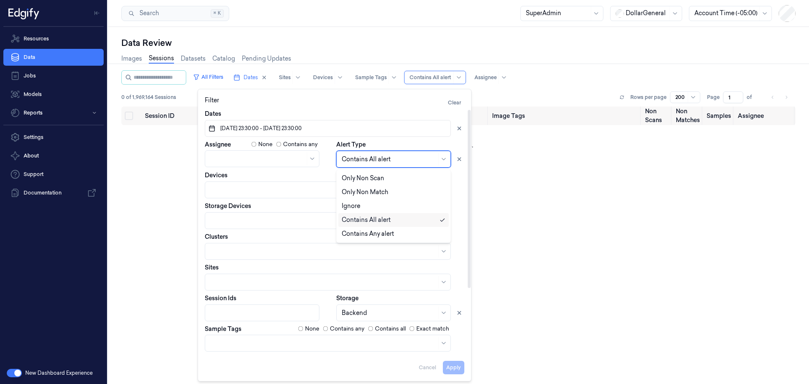
click at [357, 158] on div at bounding box center [389, 159] width 95 height 9
click at [378, 189] on div "Only Non Match" at bounding box center [365, 192] width 46 height 9
click at [452, 365] on button "Apply" at bounding box center [453, 367] width 21 height 13
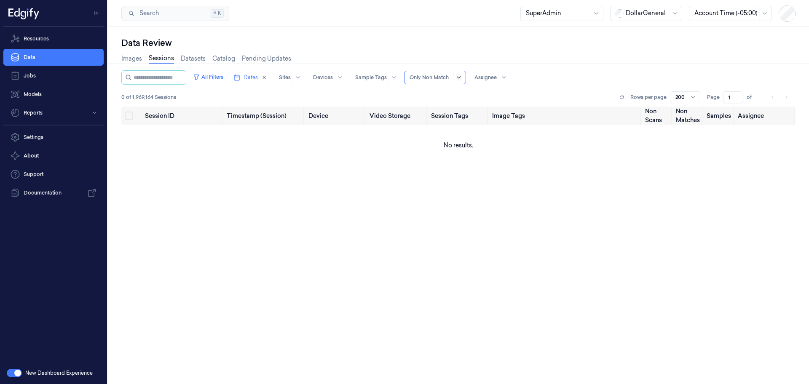
click at [462, 77] on icon at bounding box center [458, 77] width 7 height 7
click at [436, 151] on div "Contains Any alert" at bounding box center [443, 150] width 52 height 9
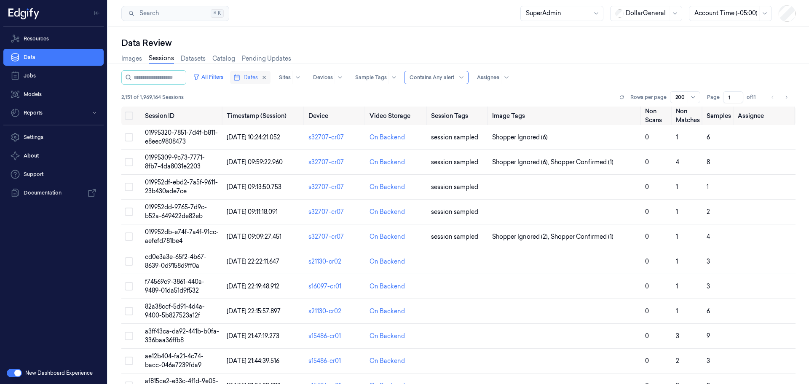
click at [253, 77] on span "Dates" at bounding box center [250, 78] width 14 height 8
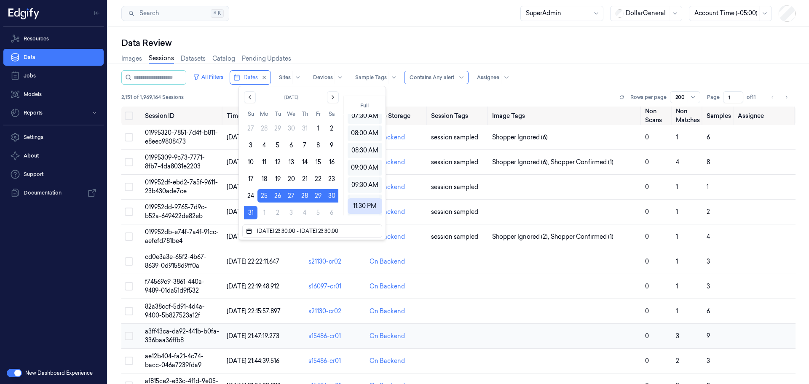
scroll to position [270, 0]
click at [474, 46] on div "Data Review" at bounding box center [458, 43] width 674 height 12
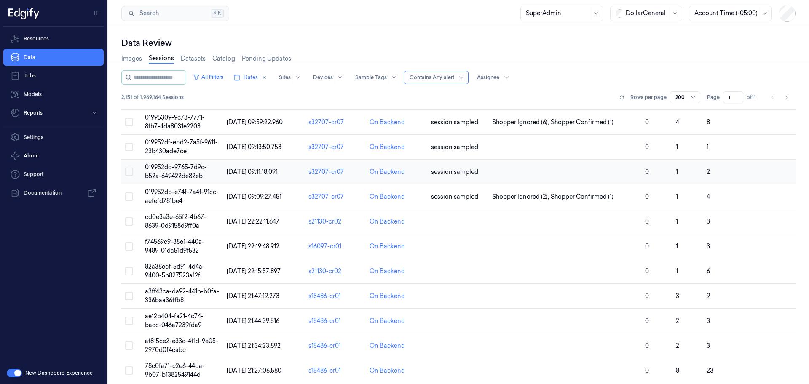
scroll to position [0, 0]
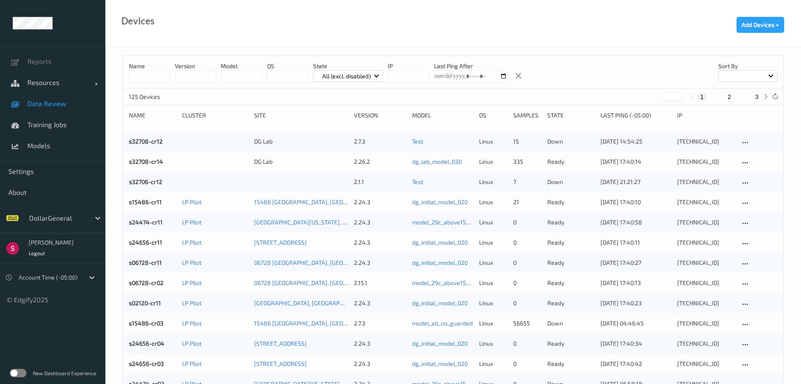
click at [69, 103] on span "Data Review" at bounding box center [61, 103] width 69 height 8
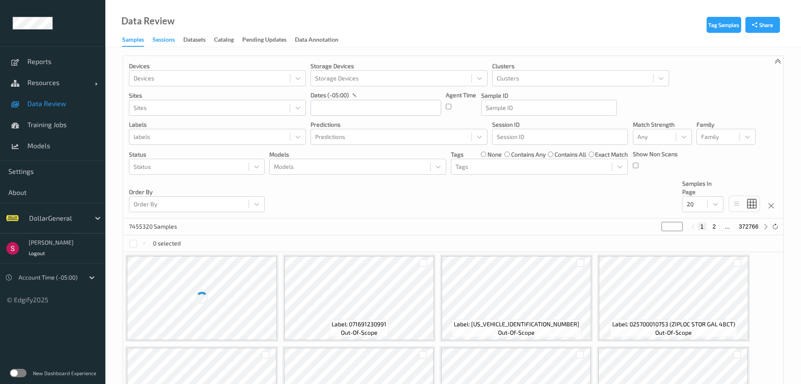
click at [160, 43] on div "Sessions" at bounding box center [163, 40] width 22 height 11
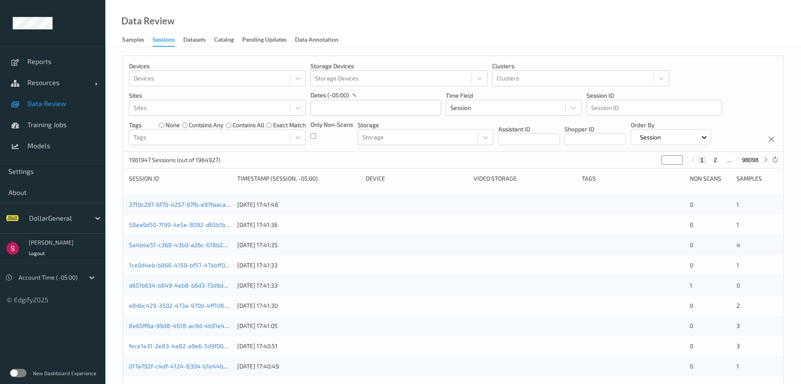
click at [14, 371] on label at bounding box center [18, 373] width 17 height 8
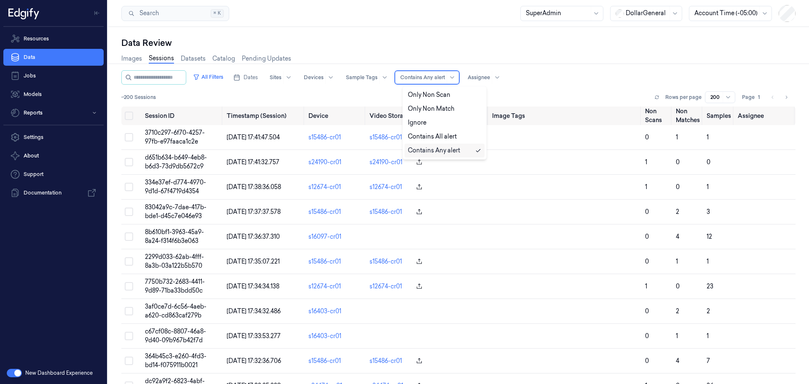
click at [445, 77] on div at bounding box center [422, 78] width 45 height 8
click at [216, 73] on button "All Filters" at bounding box center [207, 76] width 37 height 13
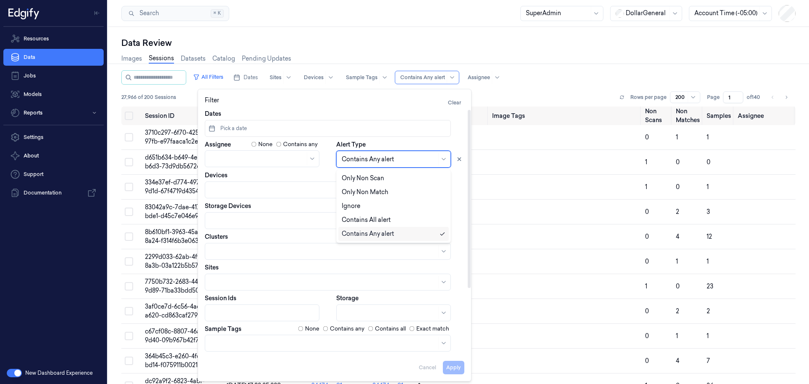
click at [396, 158] on div at bounding box center [389, 159] width 95 height 9
click at [406, 219] on div "Contains All alert" at bounding box center [394, 220] width 104 height 9
click at [453, 369] on button "Apply" at bounding box center [453, 367] width 21 height 13
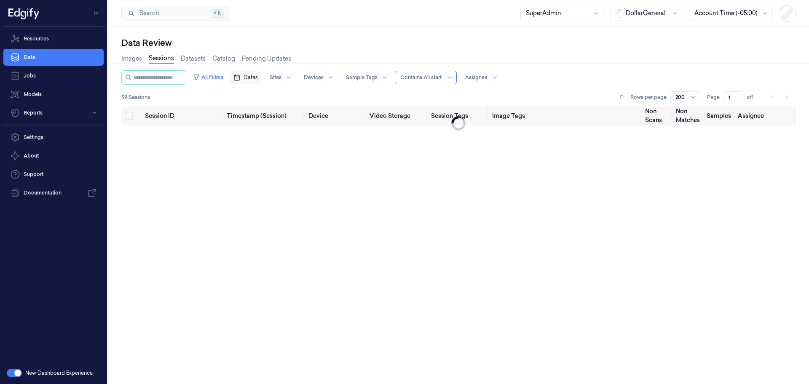
click at [255, 80] on span "Dates" at bounding box center [250, 78] width 14 height 8
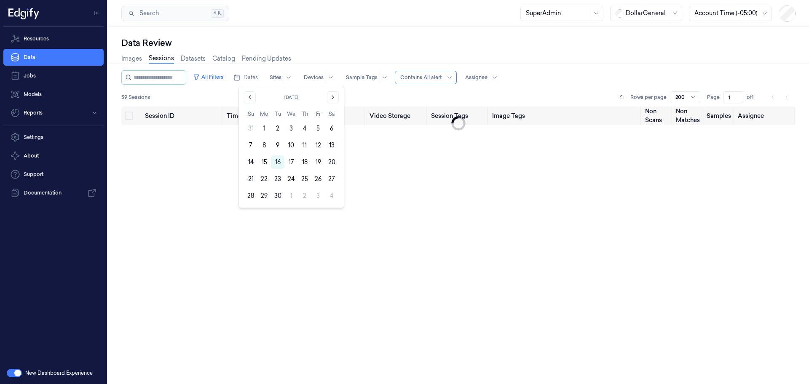
click at [350, 96] on div "59 Sessions Rows per page 200 Page 1 of 1" at bounding box center [458, 97] width 674 height 12
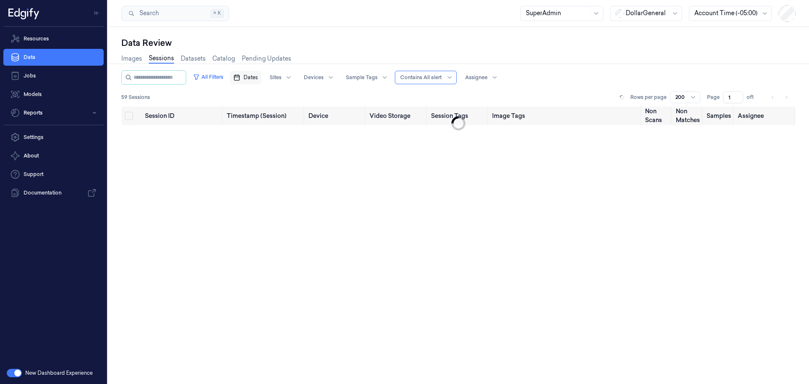
click at [257, 82] on button "Dates" at bounding box center [245, 77] width 31 height 13
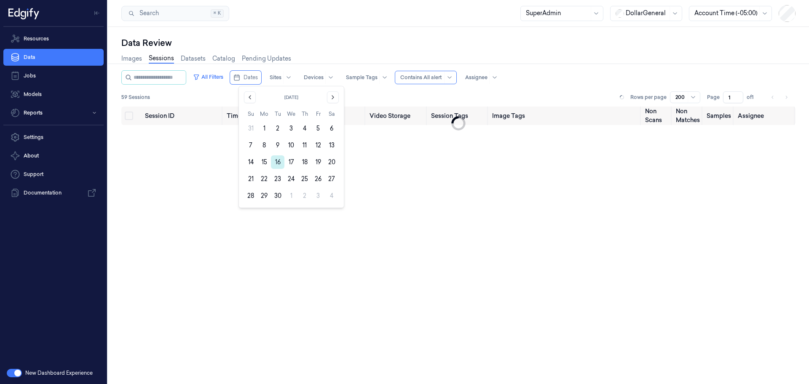
click at [280, 165] on button "16" at bounding box center [277, 161] width 13 height 13
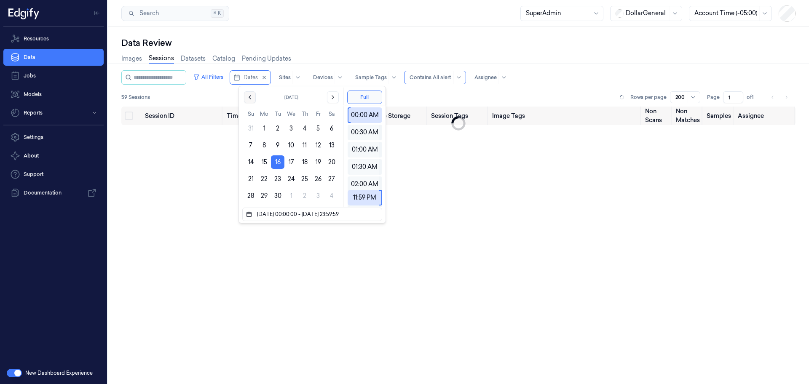
click at [244, 97] on button "Go to the Previous Month" at bounding box center [250, 97] width 12 height 12
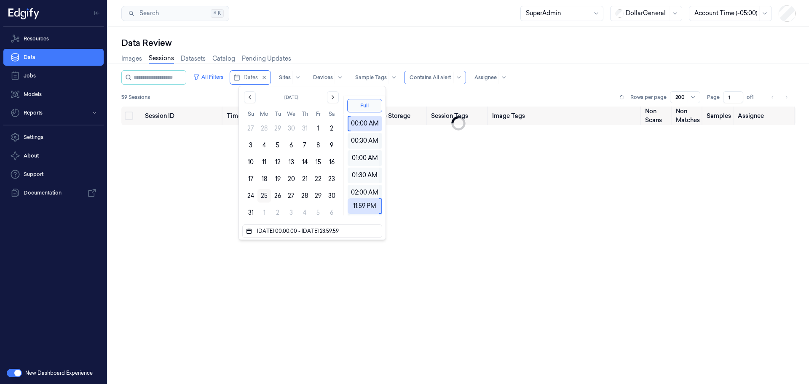
click at [265, 194] on button "25" at bounding box center [263, 195] width 13 height 13
click at [248, 216] on button "31" at bounding box center [250, 212] width 13 height 13
type input "25/08/2025 00:00:00 - 31/08/2025 23:59:59"
click at [413, 93] on div "Sessions Rows per page 200 Page 1 of" at bounding box center [458, 97] width 674 height 12
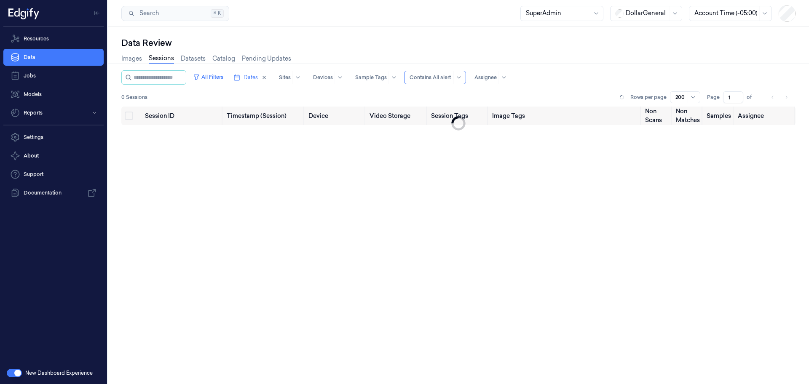
click at [444, 76] on div at bounding box center [430, 78] width 42 height 8
click at [456, 96] on div "Only Non Scan" at bounding box center [438, 95] width 43 height 9
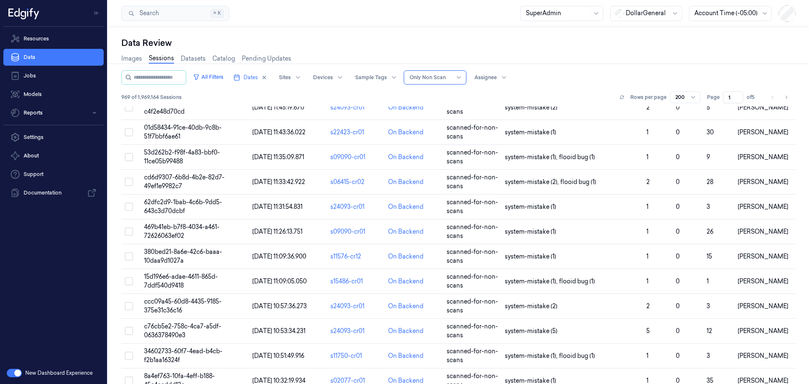
scroll to position [2717, 0]
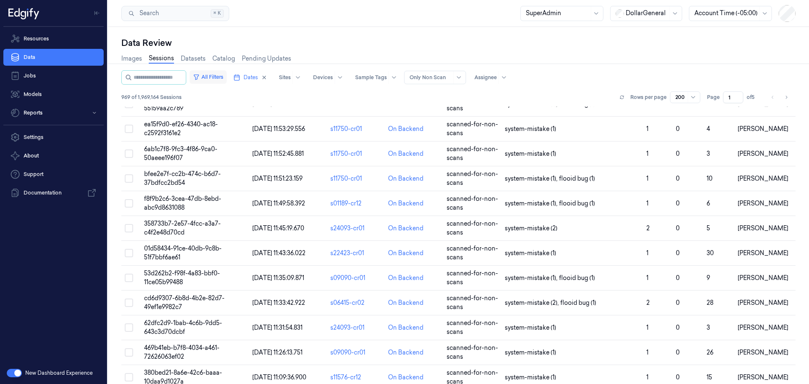
click at [222, 81] on button "All Filters" at bounding box center [207, 76] width 37 height 13
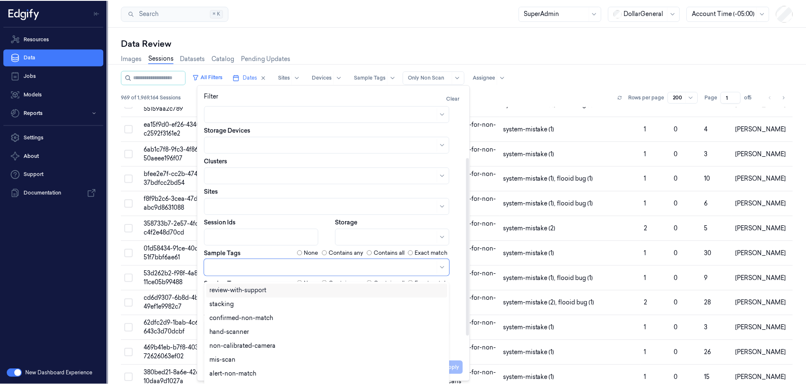
scroll to position [4, 0]
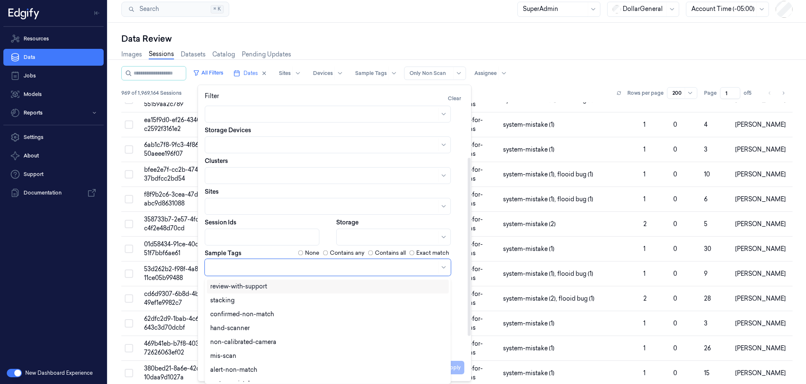
click at [318, 270] on div at bounding box center [323, 267] width 226 height 9
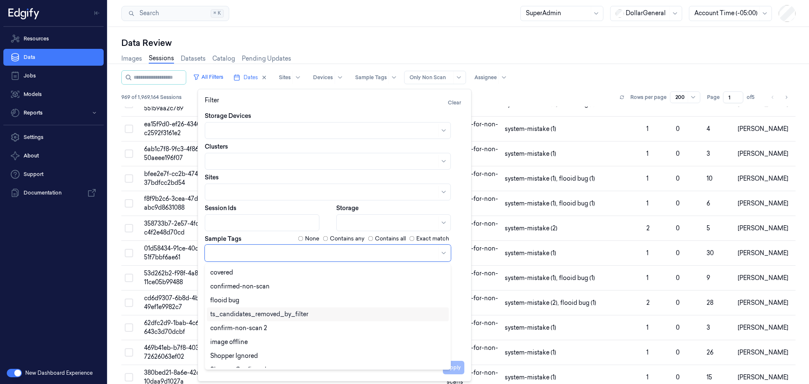
scroll to position [217, 0]
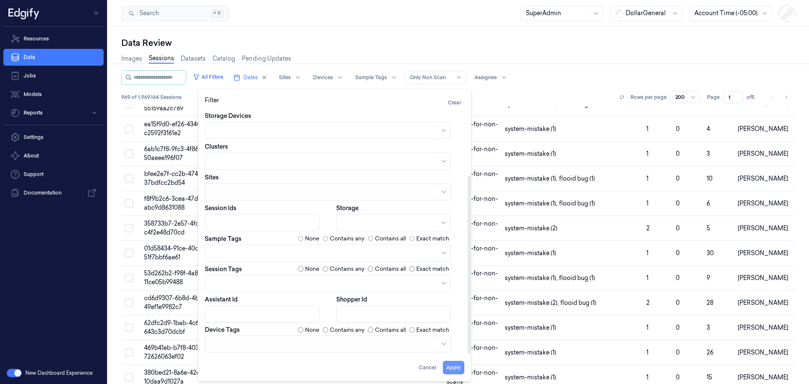
click at [455, 364] on button "Apply" at bounding box center [453, 367] width 21 height 13
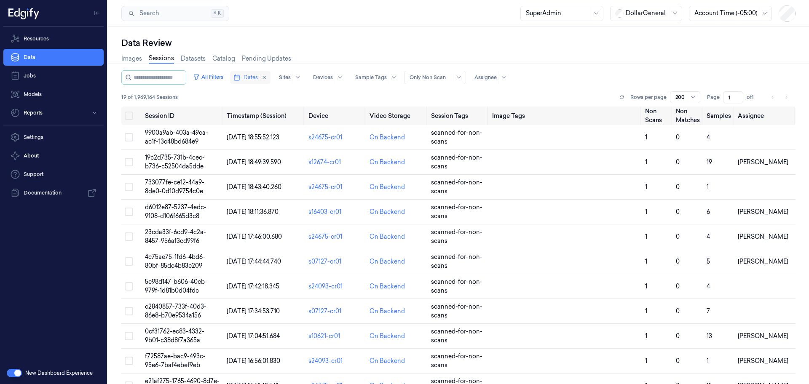
click at [256, 83] on button "Dates" at bounding box center [250, 77] width 40 height 13
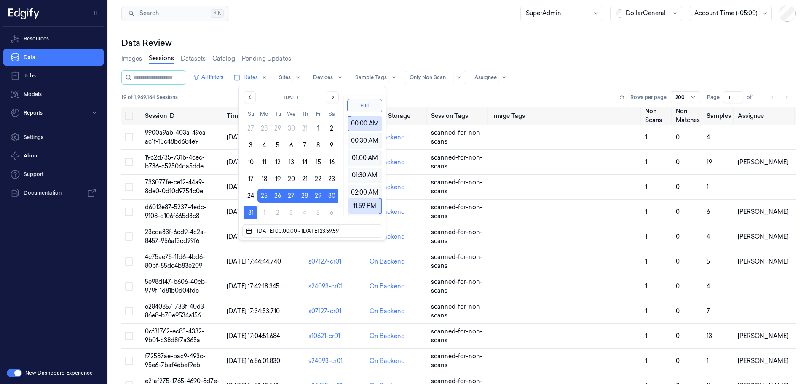
click at [430, 92] on div "19 of 1,969,164 Sessions Rows per page 200 Page 1 of 1" at bounding box center [458, 97] width 674 height 12
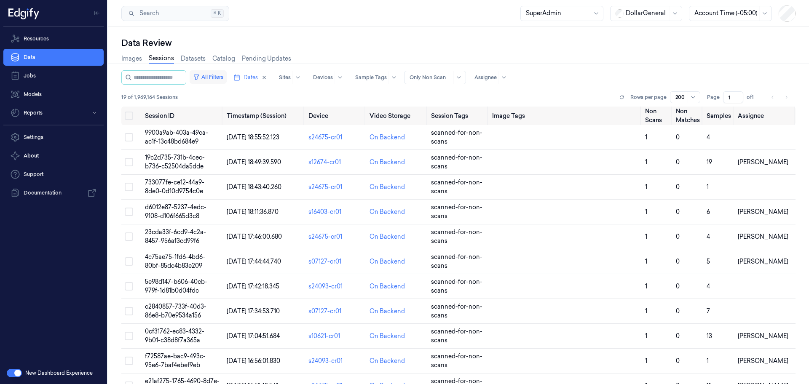
click at [219, 78] on button "All Filters" at bounding box center [207, 76] width 37 height 13
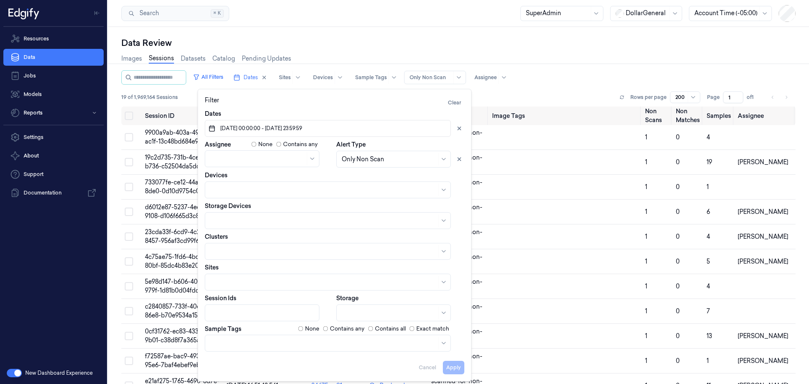
click at [490, 97] on div "19 of 1,969,164 Sessions Rows per page 200 Page 1 of 1" at bounding box center [458, 97] width 674 height 12
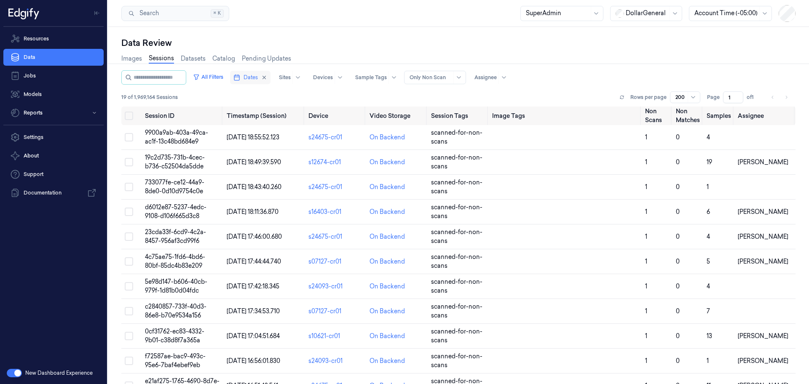
click at [254, 80] on span "Dates" at bounding box center [250, 78] width 14 height 8
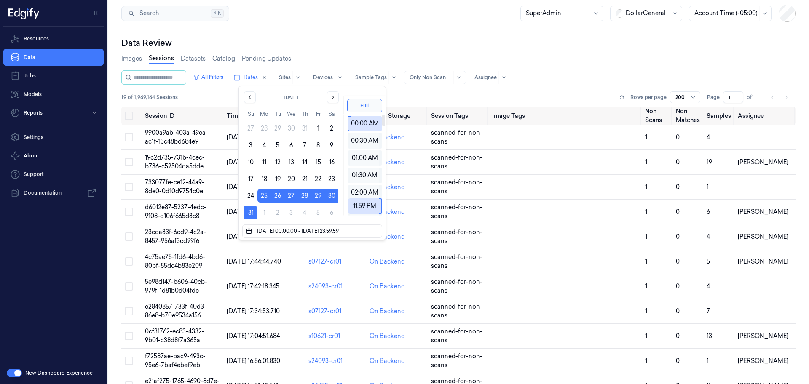
click at [404, 95] on div "19 of 1,969,164 Sessions Rows per page 200 Page 1 of 1" at bounding box center [458, 97] width 674 height 12
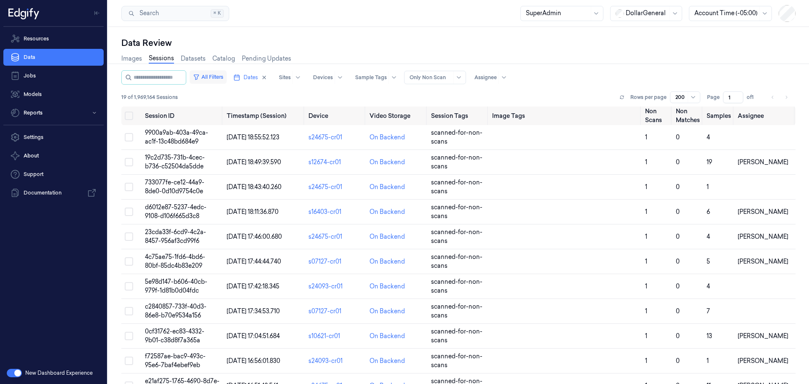
click at [218, 80] on button "All Filters" at bounding box center [207, 76] width 37 height 13
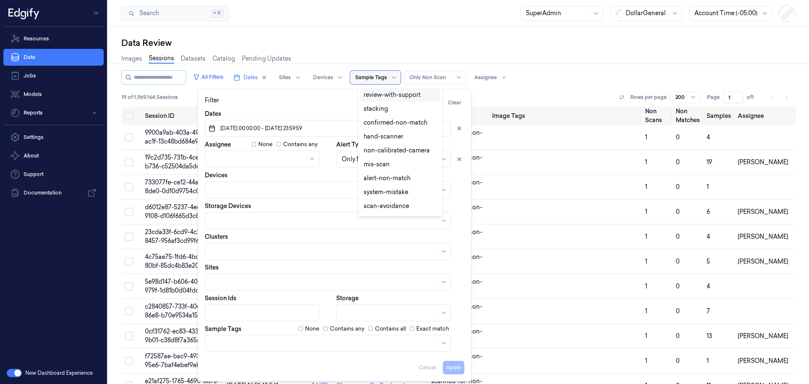
click at [387, 79] on div at bounding box center [371, 78] width 32 height 8
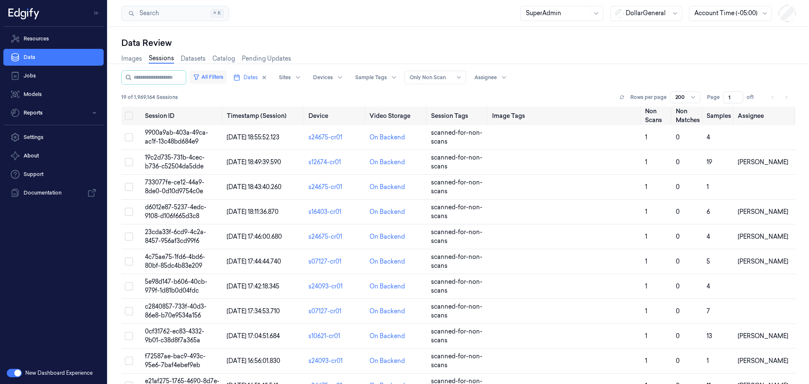
click at [219, 74] on button "All Filters" at bounding box center [207, 76] width 37 height 13
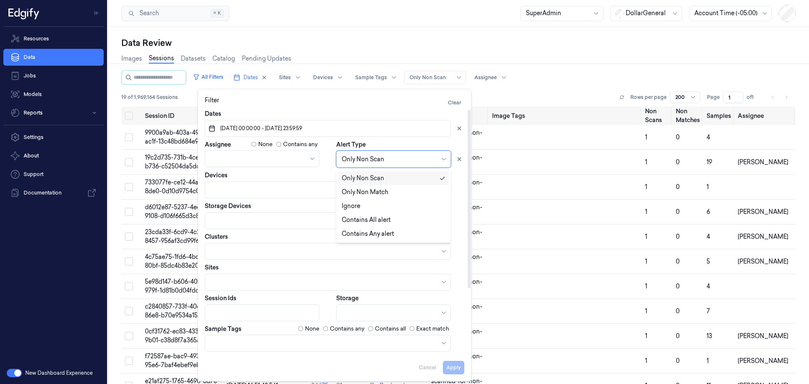
click at [400, 160] on div at bounding box center [389, 159] width 95 height 9
click at [400, 234] on div "Contains Any alert" at bounding box center [394, 234] width 104 height 9
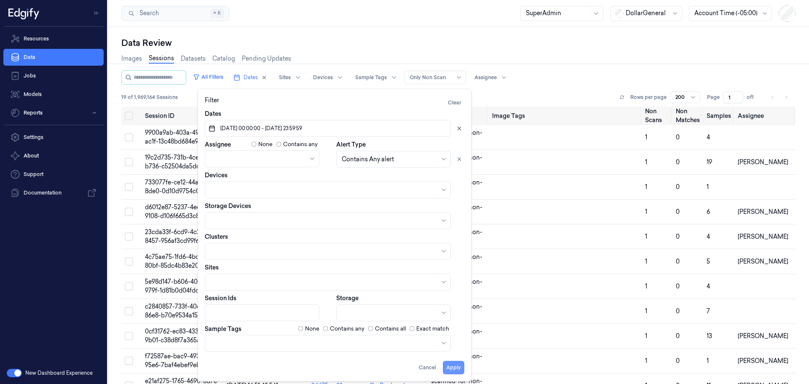
click at [458, 369] on button "Apply" at bounding box center [453, 367] width 21 height 13
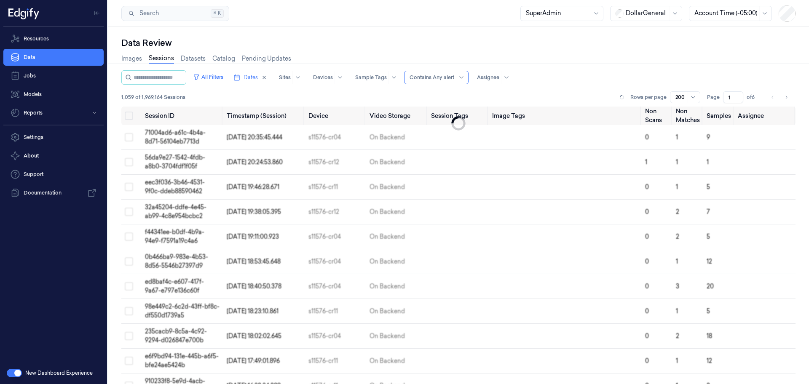
scroll to position [1003, 0]
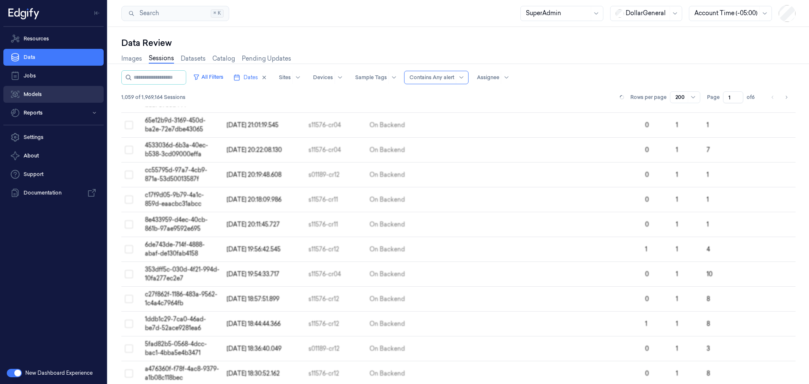
scroll to position [624, 0]
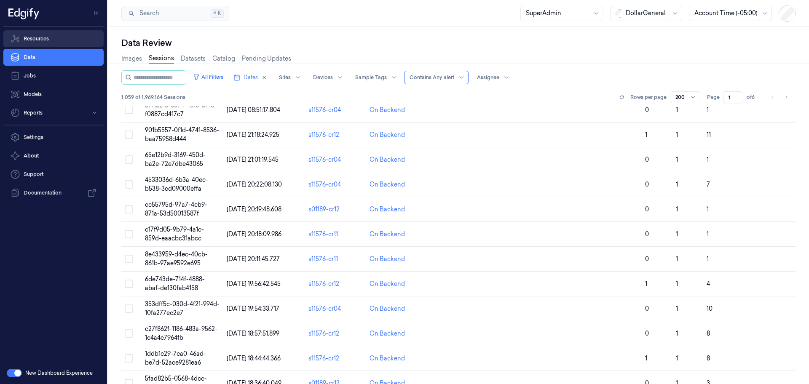
click at [56, 38] on link "Resources" at bounding box center [53, 38] width 100 height 17
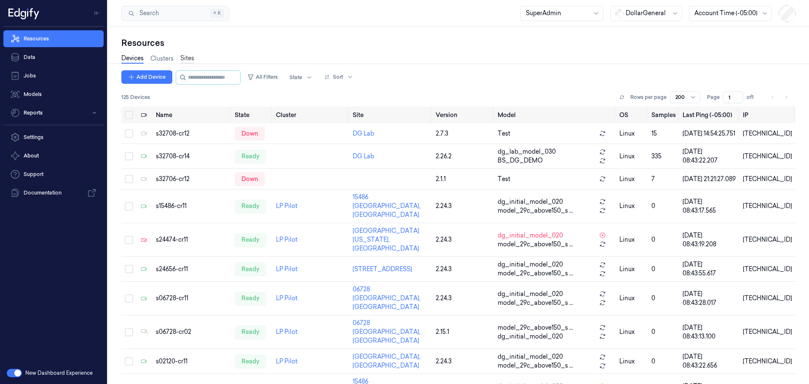
click at [189, 59] on link "Sites" at bounding box center [187, 59] width 14 height 10
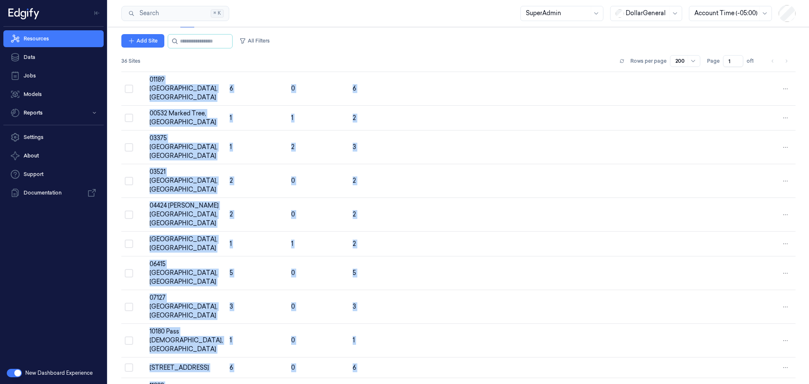
scroll to position [536, 0]
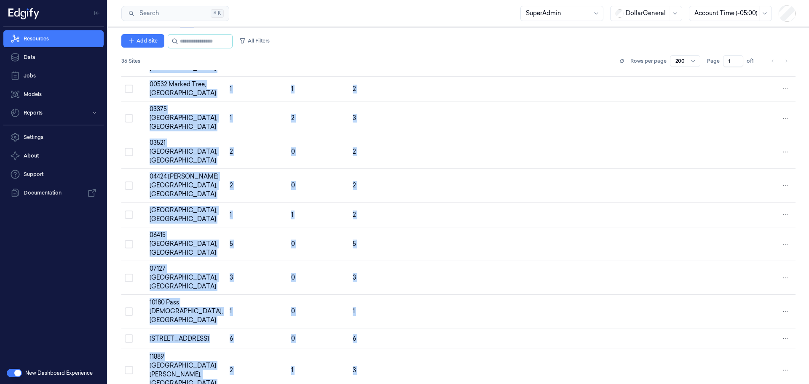
drag, startPoint x: 156, startPoint y: 113, endPoint x: 553, endPoint y: 381, distance: 479.2
click at [553, 381] on div "Resources Devices Clusters Sites Add Site All Filters 36 Sites Rows per page 20…" at bounding box center [458, 205] width 701 height 357
copy div "Name Ready Offline Total Agent Version Activation time DG Lab 1 3 4 02077 Black…"
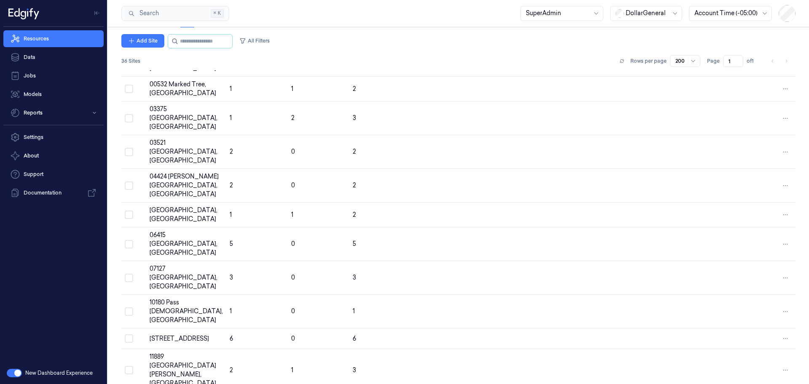
click at [387, 58] on div "36 Sites Rows per page 200 Page 1 of 1" at bounding box center [458, 61] width 674 height 12
click at [253, 44] on button "All Filters" at bounding box center [254, 40] width 37 height 13
click at [404, 98] on div at bounding box center [374, 91] width 246 height 17
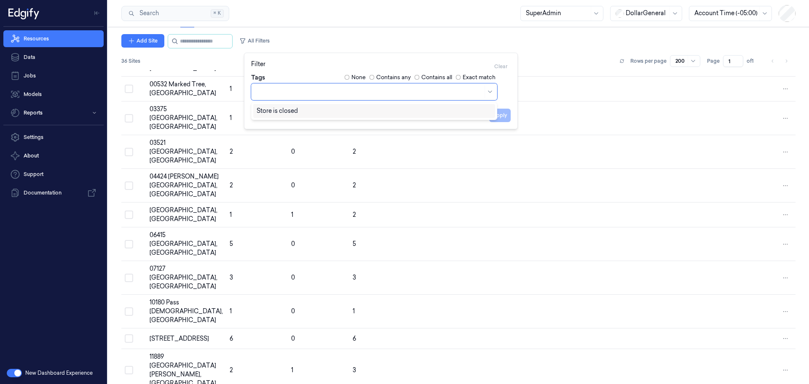
click at [404, 98] on div at bounding box center [374, 91] width 246 height 17
click at [401, 44] on div "Add Site All Filters" at bounding box center [458, 41] width 674 height 14
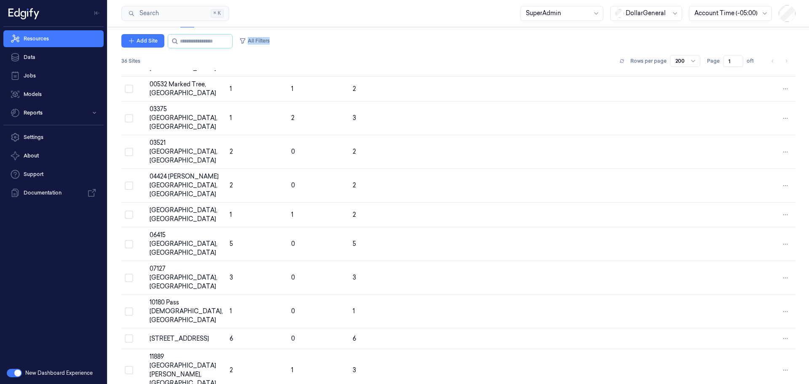
scroll to position [0, 0]
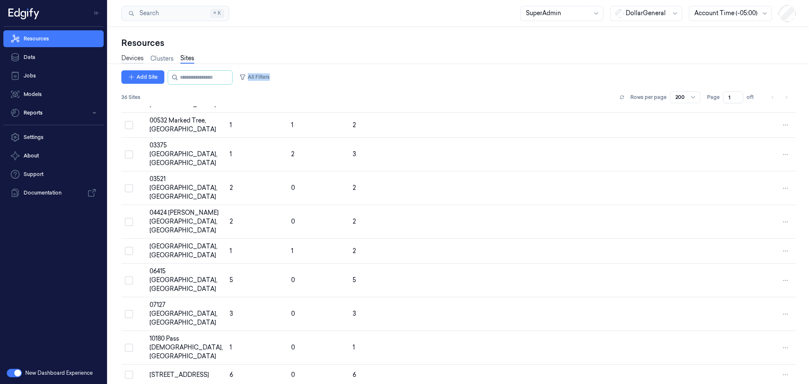
click at [128, 59] on link "Devices" at bounding box center [132, 59] width 22 height 10
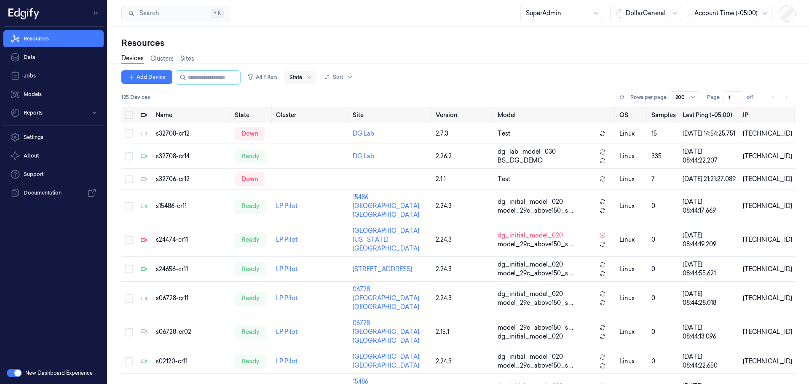
click at [313, 79] on div at bounding box center [309, 77] width 11 height 13
click at [311, 95] on div "Ready" at bounding box center [306, 95] width 18 height 9
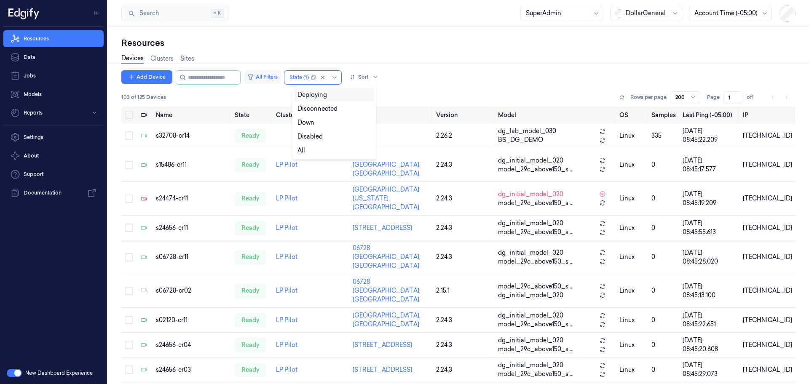
click at [271, 79] on button "All Filters" at bounding box center [262, 76] width 37 height 13
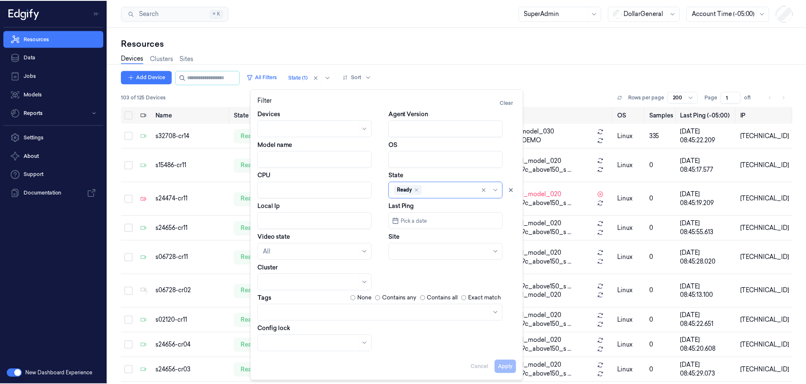
scroll to position [4, 0]
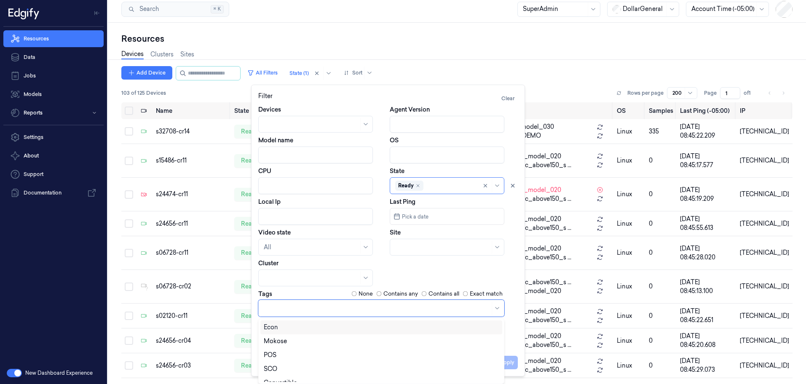
click at [427, 313] on div at bounding box center [377, 308] width 226 height 12
click at [355, 368] on div "SCO" at bounding box center [381, 369] width 235 height 9
click at [510, 339] on div "Devices Agent Version Model name OS CPU State Ready Local Ip Last Ping Pick a d…" at bounding box center [387, 226] width 259 height 242
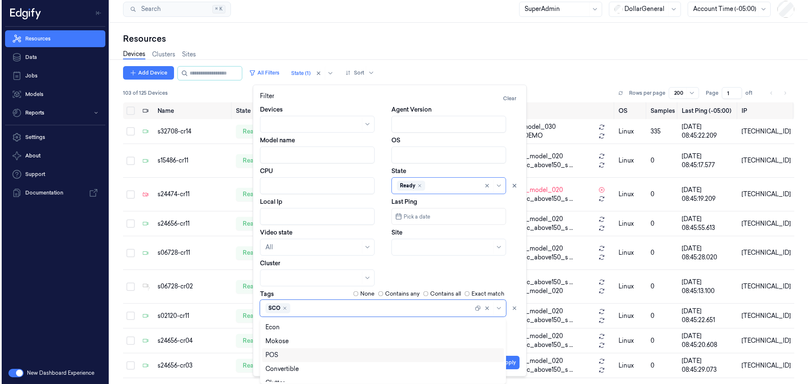
scroll to position [0, 0]
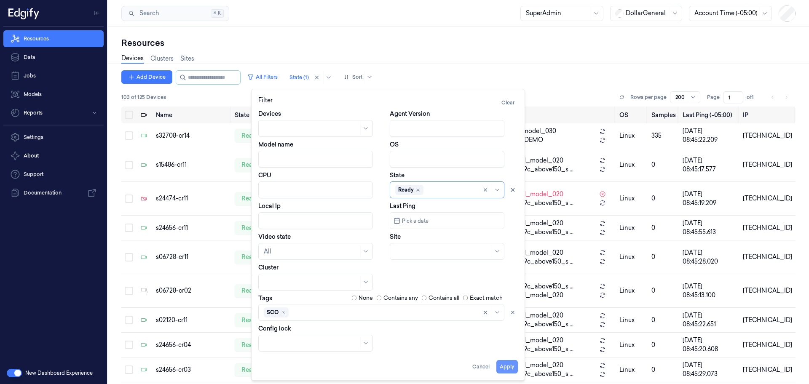
click at [507, 363] on button "Apply" at bounding box center [506, 366] width 21 height 13
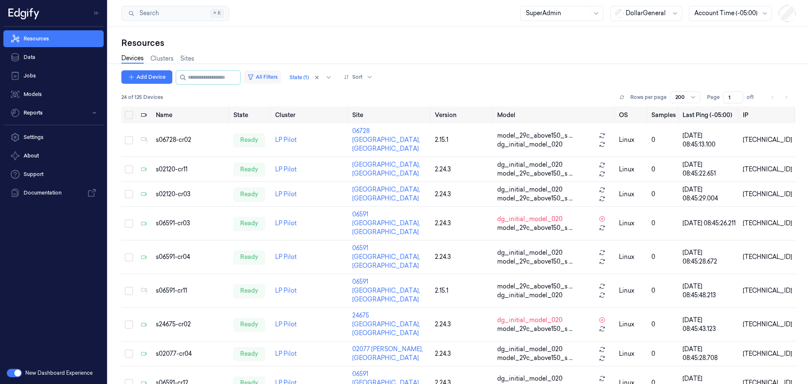
click at [274, 80] on button "All Filters" at bounding box center [262, 76] width 37 height 13
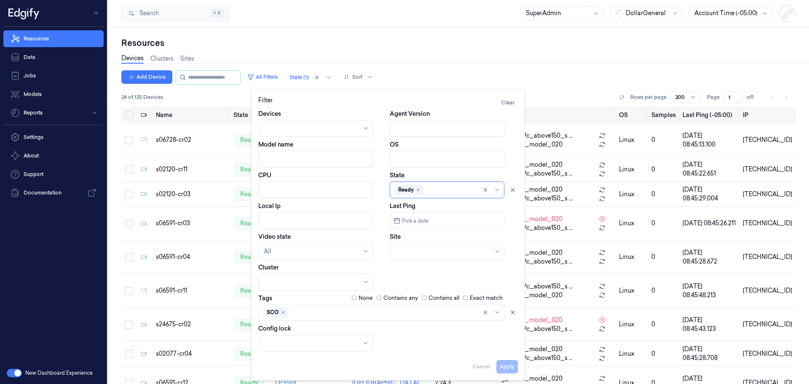
click at [476, 248] on div at bounding box center [442, 251] width 95 height 9
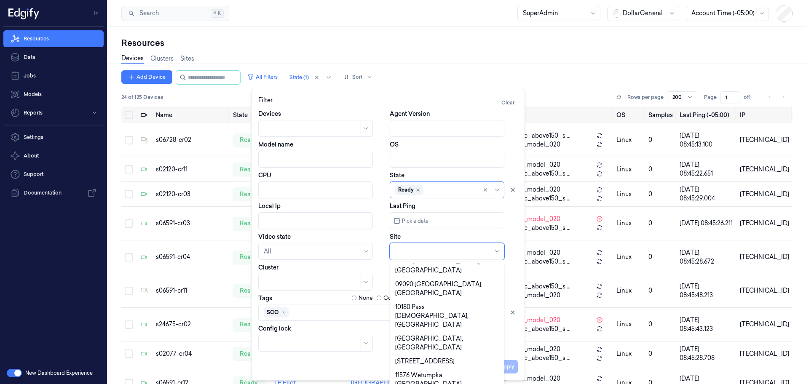
scroll to position [374, 0]
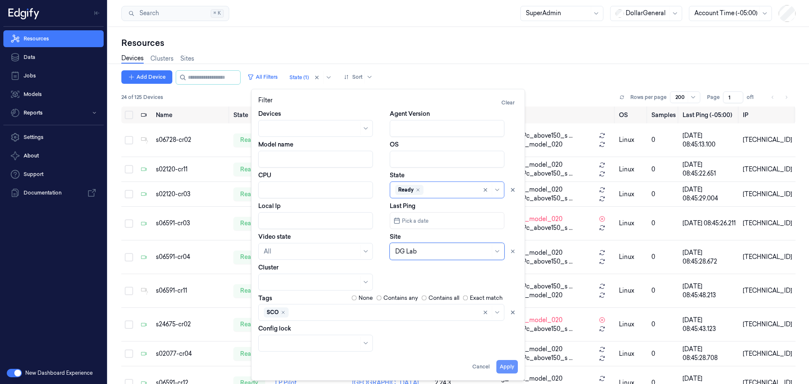
click at [502, 366] on button "Apply" at bounding box center [506, 366] width 21 height 13
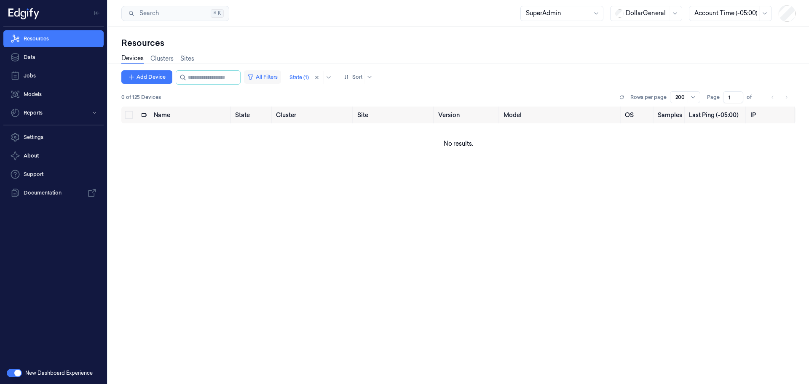
click at [268, 77] on button "All Filters" at bounding box center [262, 76] width 37 height 13
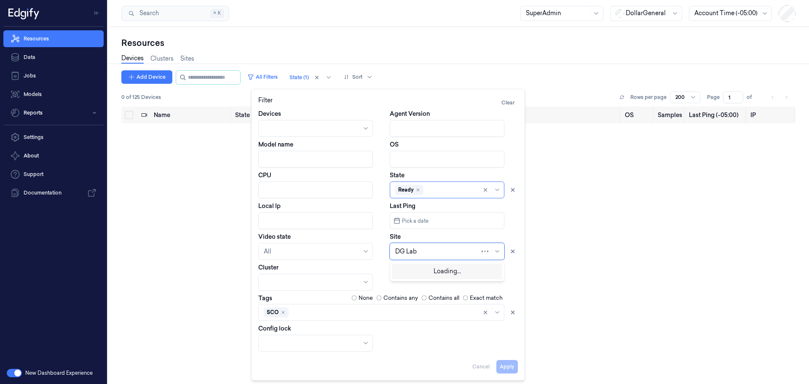
click at [478, 252] on div at bounding box center [437, 251] width 85 height 9
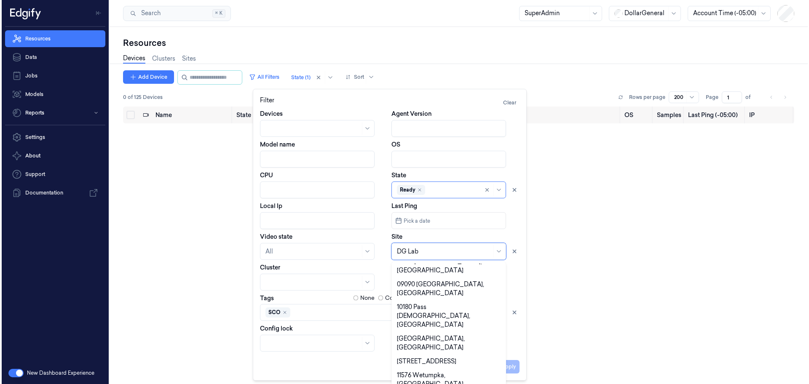
scroll to position [374, 0]
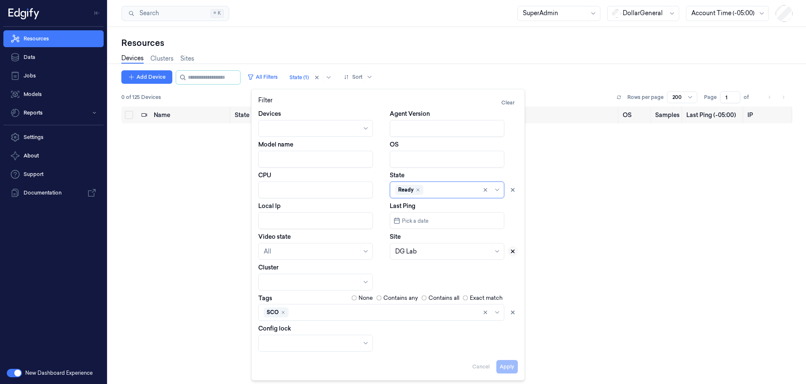
click at [512, 251] on icon at bounding box center [513, 251] width 6 height 6
click at [512, 372] on button "Apply" at bounding box center [506, 366] width 21 height 13
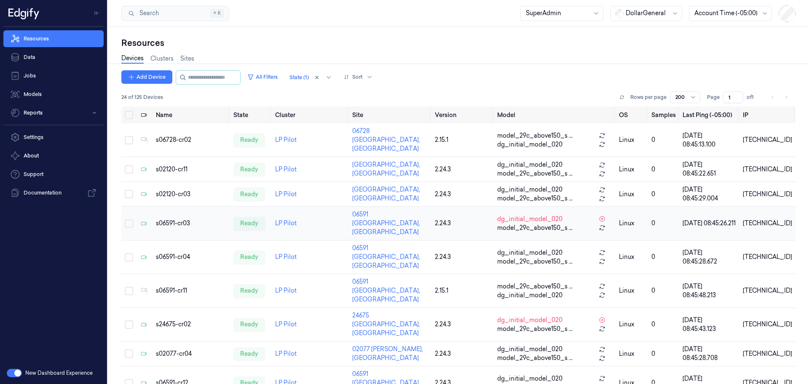
scroll to position [0, 0]
drag, startPoint x: 121, startPoint y: 95, endPoint x: 136, endPoint y: 96, distance: 15.2
click at [136, 96] on div "Resources Devices Clusters Sites Add Device All Filters State (1) Sort 24 of 12…" at bounding box center [458, 205] width 701 height 357
click at [136, 96] on span "24 of 125 Devices" at bounding box center [142, 97] width 42 height 8
click at [269, 79] on button "All Filters" at bounding box center [262, 76] width 37 height 13
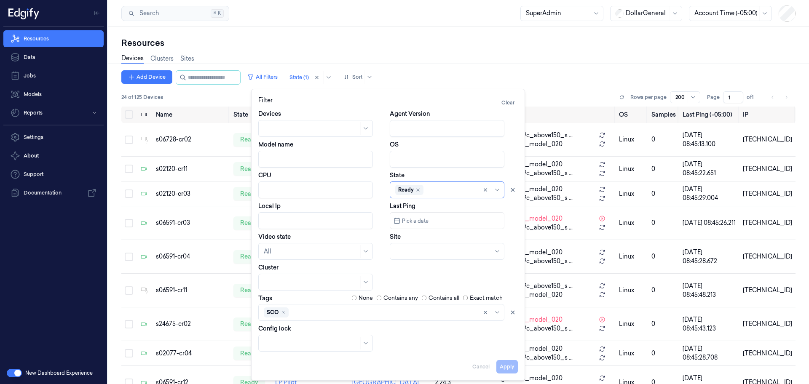
click at [584, 62] on div "Devices Clusters Sites" at bounding box center [458, 59] width 674 height 21
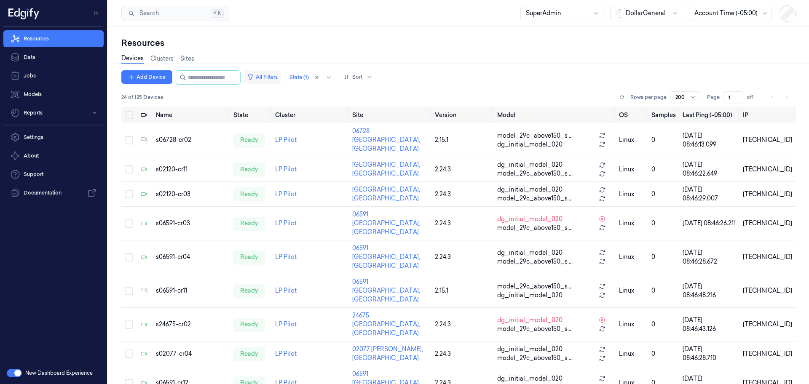
click at [273, 77] on button "All Filters" at bounding box center [262, 76] width 37 height 13
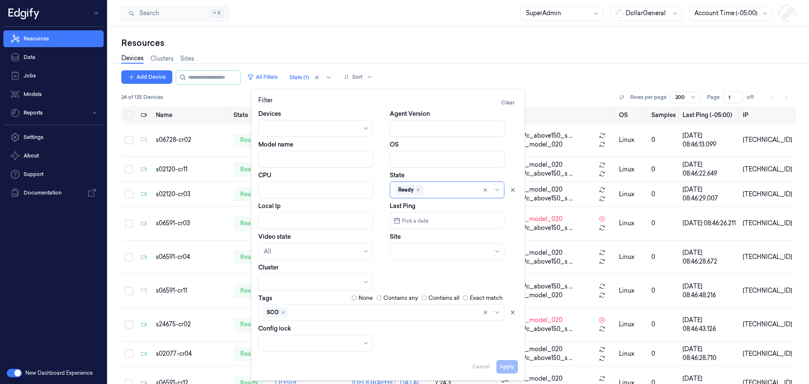
click at [280, 312] on div "SCO" at bounding box center [276, 312] width 25 height 10
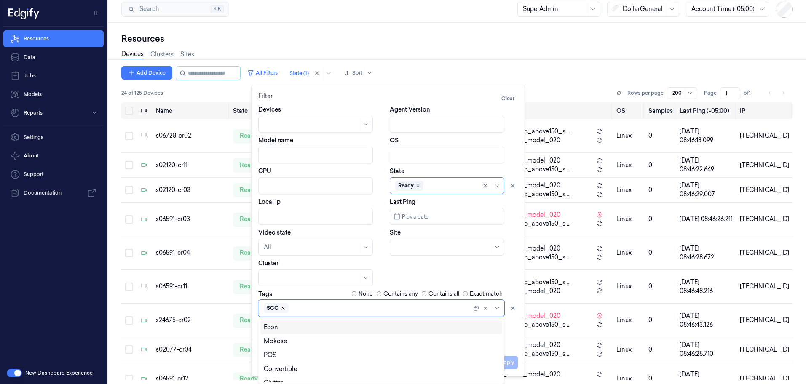
click at [284, 308] on icon "Remove ,SCO" at bounding box center [282, 308] width 5 height 5
click at [287, 308] on div at bounding box center [377, 308] width 226 height 9
click at [292, 309] on div at bounding box center [377, 308] width 226 height 9
click at [302, 354] on div "Linebuster" at bounding box center [381, 351] width 235 height 9
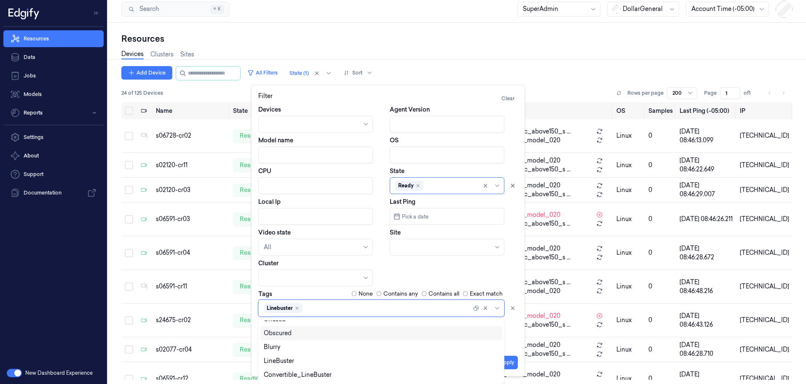
click at [516, 339] on div "Devices Agent Version Model name OS CPU State Ready Local Ip Last Ping Pick a d…" at bounding box center [387, 226] width 259 height 242
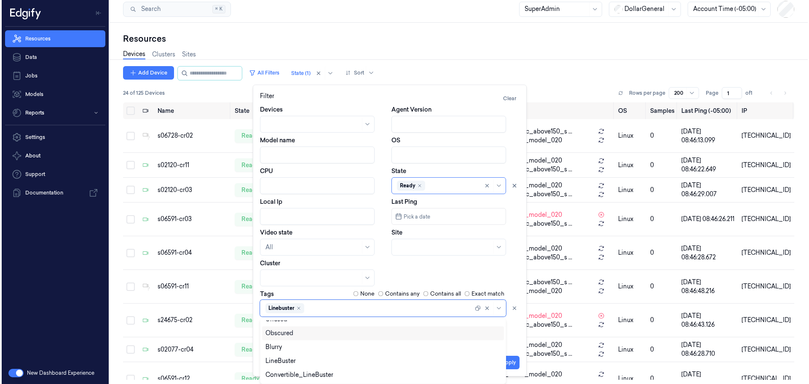
scroll to position [0, 0]
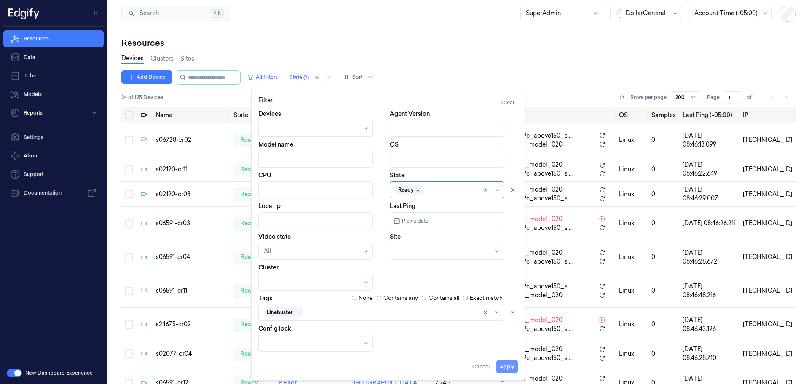
click at [507, 364] on button "Apply" at bounding box center [506, 366] width 21 height 13
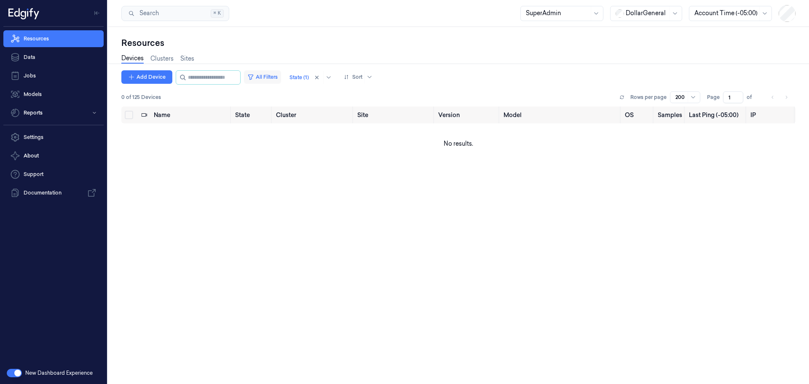
click at [266, 78] on button "All Filters" at bounding box center [262, 76] width 37 height 13
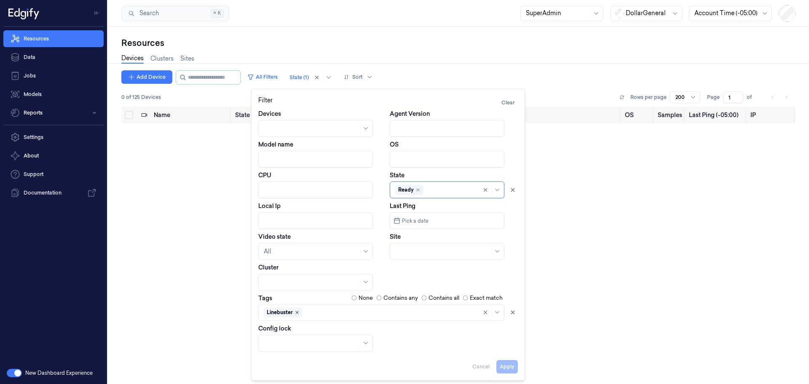
click at [298, 312] on icon "Remove ,Linebuster" at bounding box center [297, 312] width 3 height 3
click at [298, 312] on div at bounding box center [377, 312] width 226 height 9
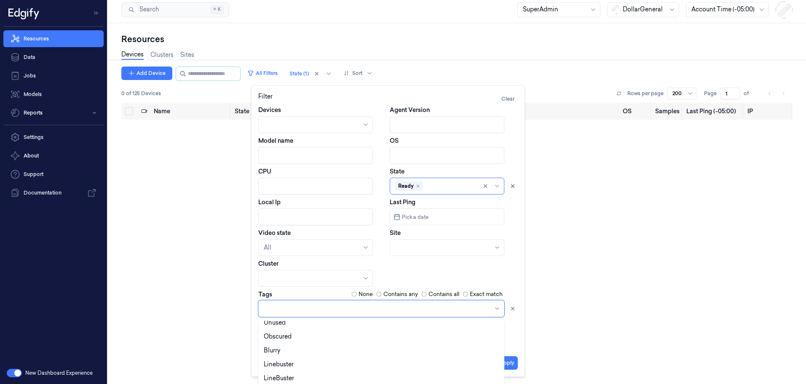
scroll to position [105, 0]
click at [343, 359] on div "LineBuster" at bounding box center [381, 361] width 235 height 9
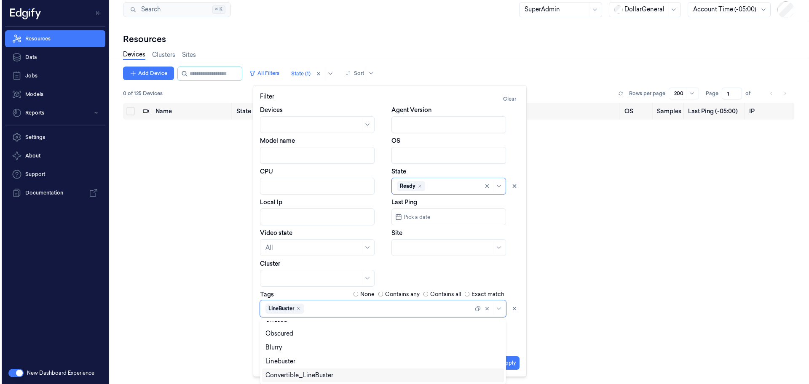
scroll to position [0, 0]
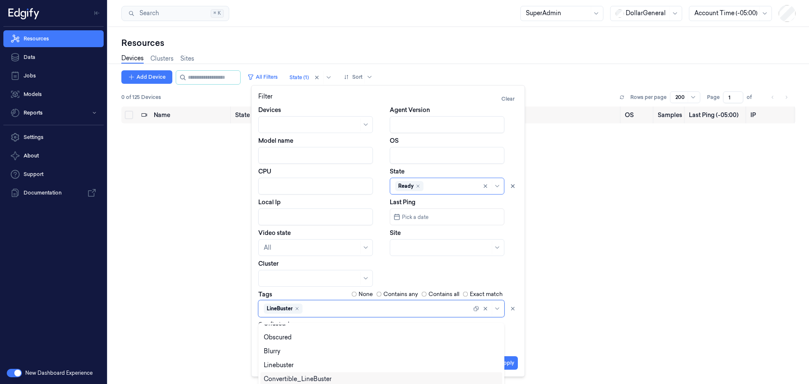
drag, startPoint x: 516, startPoint y: 350, endPoint x: 512, endPoint y: 355, distance: 6.3
click at [515, 350] on div "Filter Clear Devices Agent Version Model name OS CPU State Ready Local Ip Last …" at bounding box center [387, 231] width 259 height 278
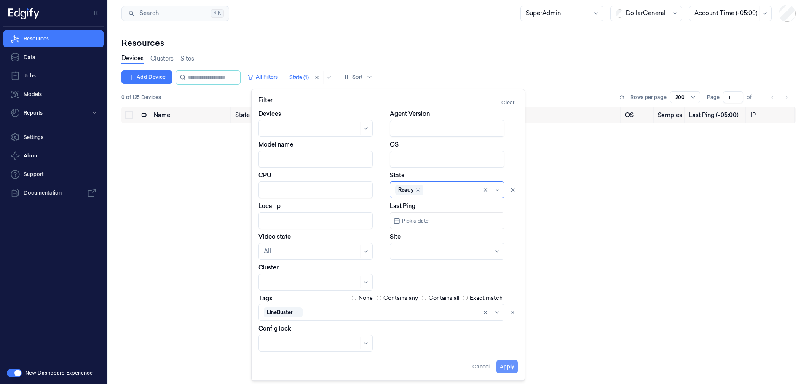
click at [503, 370] on button "Apply" at bounding box center [506, 366] width 21 height 13
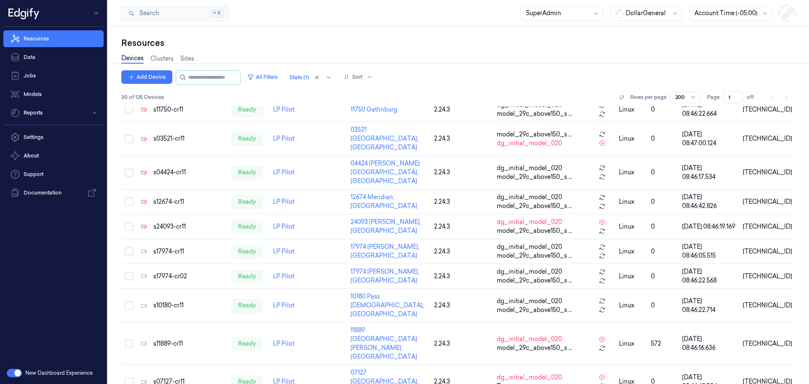
scroll to position [272, 0]
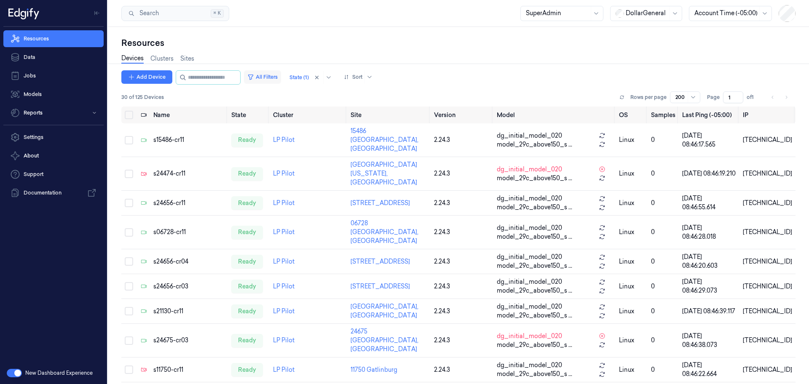
click at [274, 80] on button "All Filters" at bounding box center [262, 76] width 37 height 13
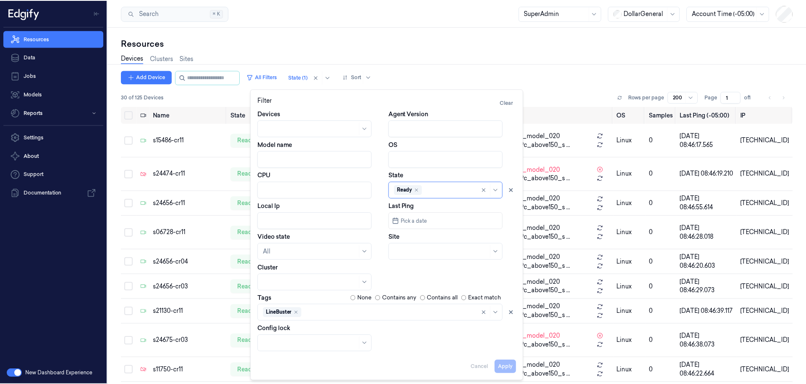
scroll to position [4, 0]
click at [366, 318] on div "Devices Agent Version Model name OS CPU State Ready Local Ip Last Ping Pick a d…" at bounding box center [387, 230] width 259 height 242
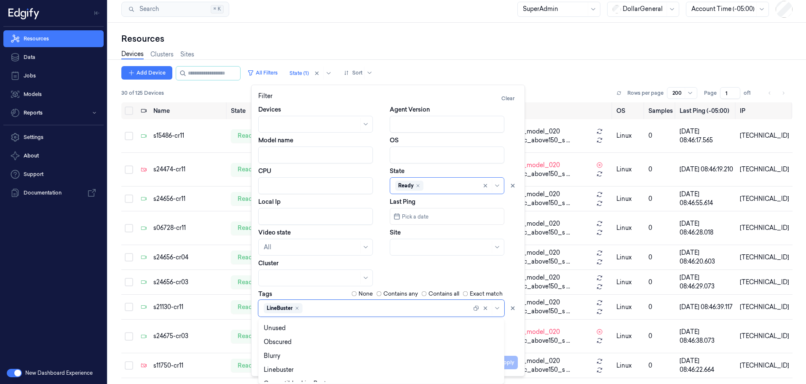
scroll to position [91, 0]
click at [363, 371] on div "Convertible_LineBuster" at bounding box center [381, 375] width 235 height 9
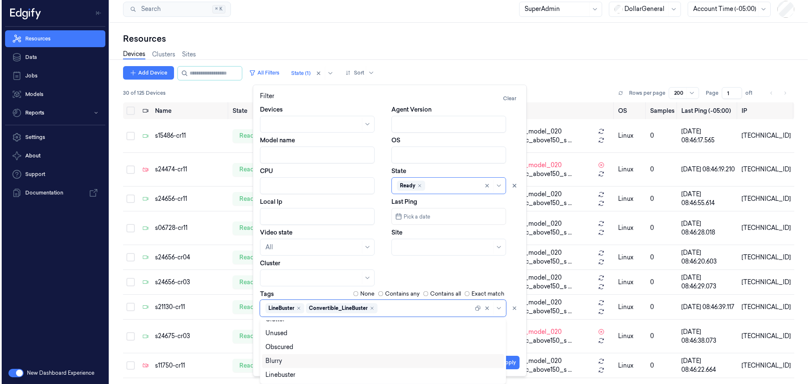
scroll to position [0, 0]
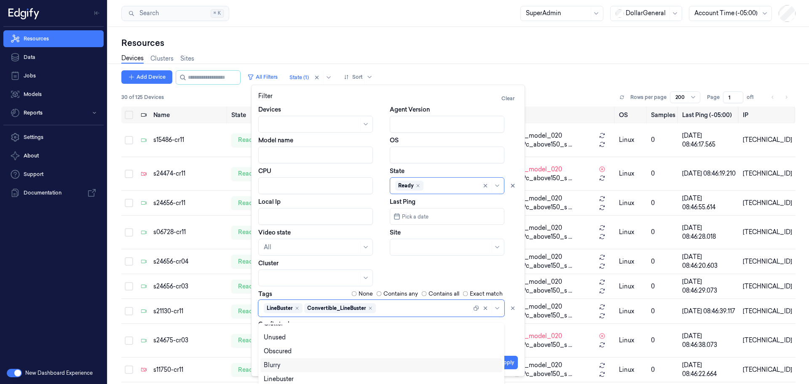
click at [514, 341] on div "Devices Agent Version Model name OS CPU State Ready Local Ip Last Ping Pick a d…" at bounding box center [387, 226] width 259 height 242
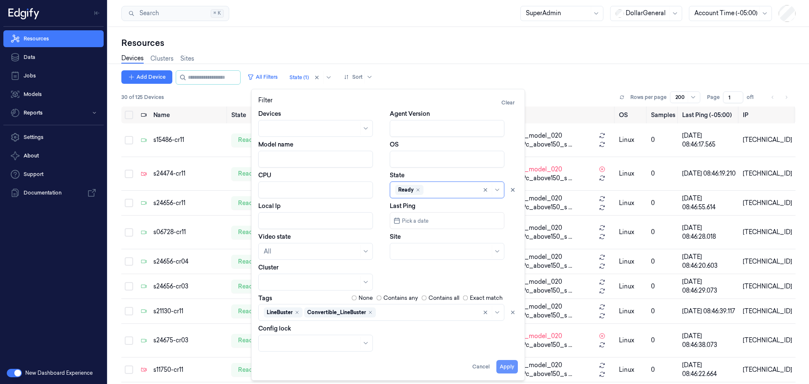
click at [507, 363] on button "Apply" at bounding box center [506, 366] width 21 height 13
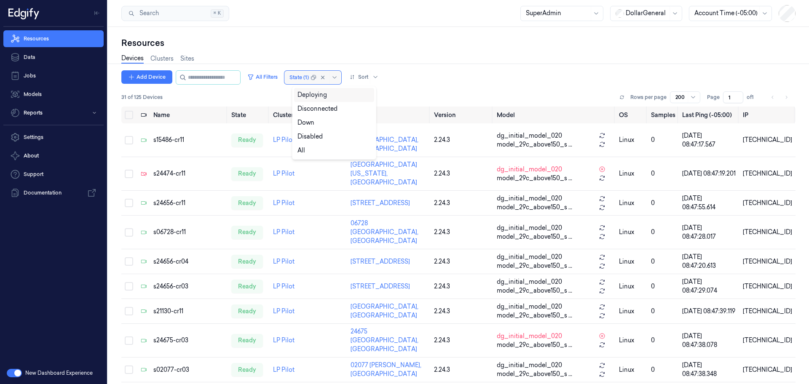
click at [308, 80] on div at bounding box center [298, 78] width 19 height 8
click at [464, 79] on div "Add Device All Filters State (1) Sort" at bounding box center [458, 77] width 674 height 14
click at [308, 75] on div at bounding box center [298, 78] width 19 height 8
click at [267, 82] on button "All Filters" at bounding box center [262, 76] width 37 height 13
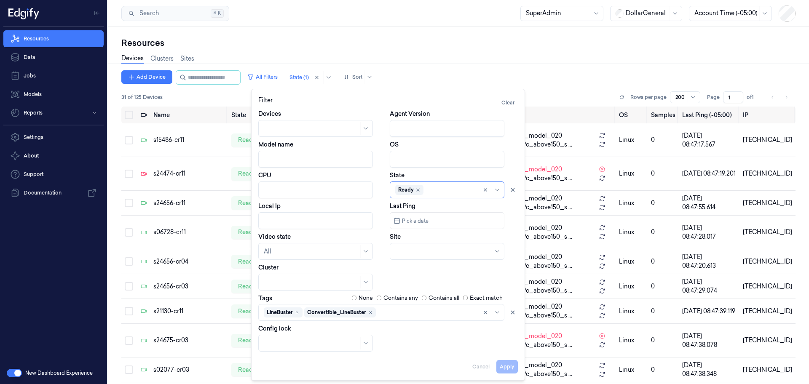
click at [591, 80] on div "Add Device All Filters State (1) Sort" at bounding box center [458, 77] width 674 height 14
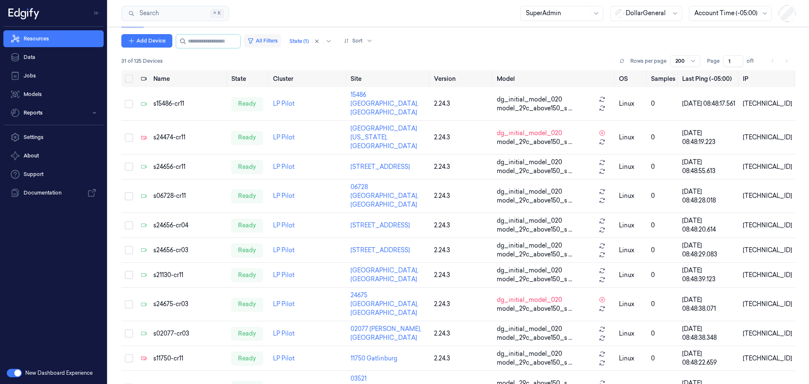
click at [269, 45] on button "All Filters" at bounding box center [262, 40] width 37 height 13
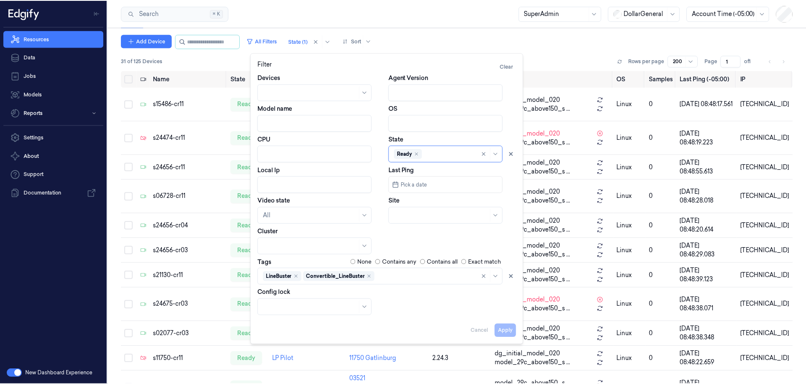
scroll to position [4, 0]
click at [466, 276] on div at bounding box center [427, 276] width 100 height 9
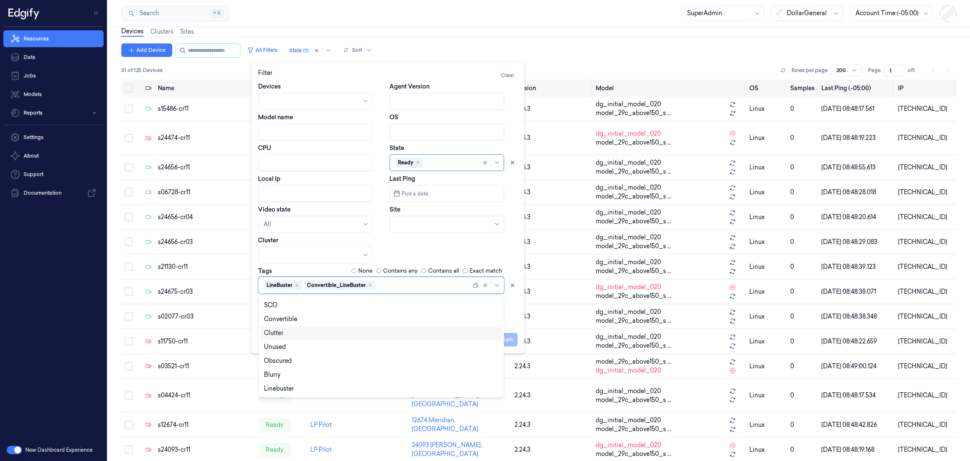
scroll to position [41, 0]
drag, startPoint x: 793, startPoint y: 0, endPoint x: 337, endPoint y: 390, distance: 600.0
click at [337, 384] on div "Linebuster" at bounding box center [381, 388] width 235 height 9
click at [514, 320] on div "Devices Agent Version Model name OS CPU State Ready Local Ip Last Ping Pick a d…" at bounding box center [387, 203] width 259 height 242
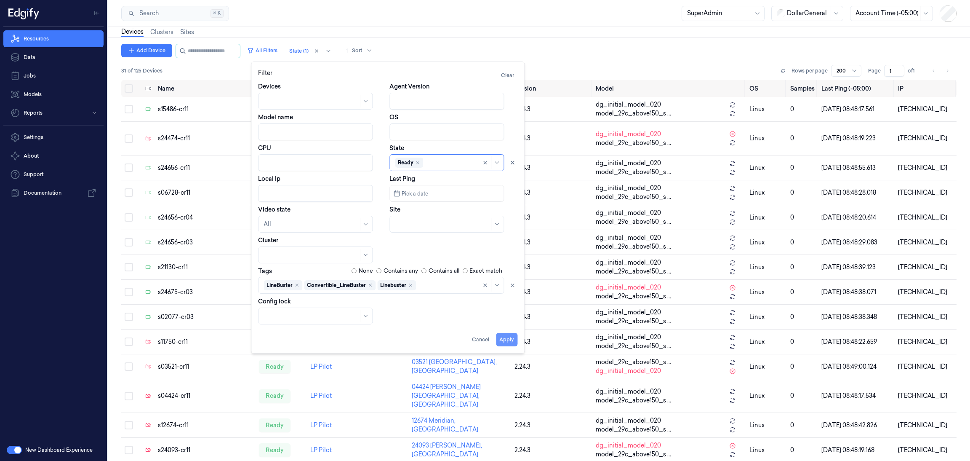
click at [504, 341] on button "Apply" at bounding box center [506, 339] width 21 height 13
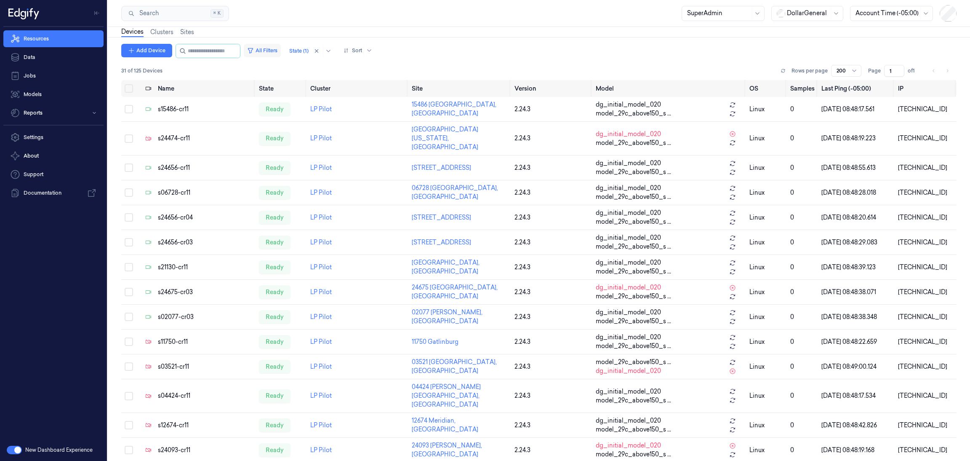
click at [274, 48] on button "All Filters" at bounding box center [262, 50] width 37 height 13
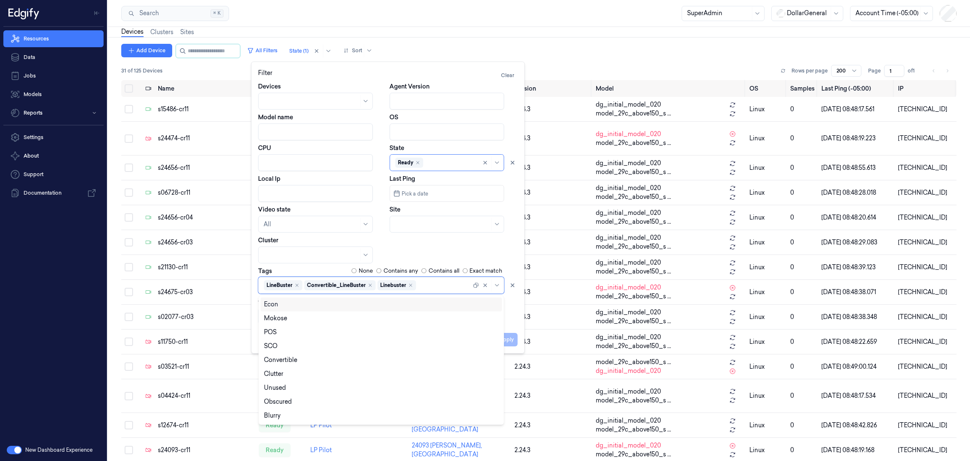
click at [480, 283] on div at bounding box center [481, 284] width 17 height 9
click at [345, 334] on div "POS" at bounding box center [381, 332] width 235 height 9
click at [507, 337] on button "Apply" at bounding box center [506, 339] width 21 height 13
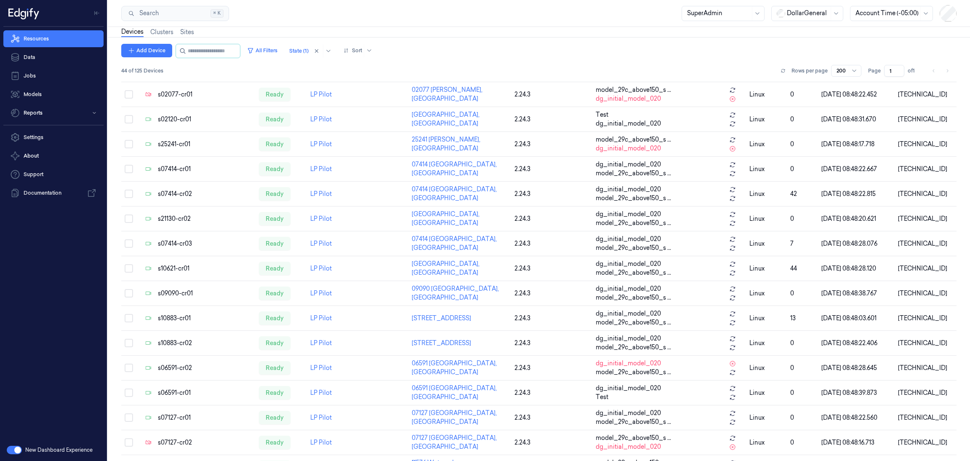
scroll to position [221, 0]
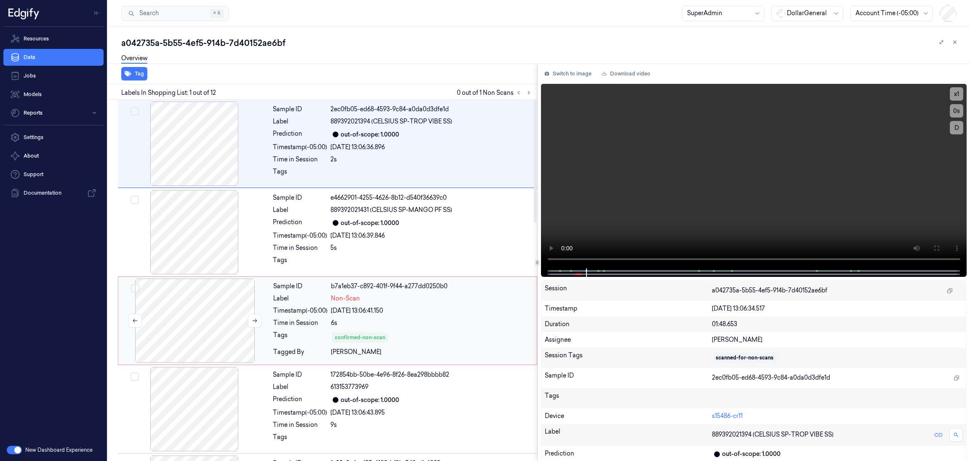
click at [178, 321] on div at bounding box center [195, 320] width 150 height 84
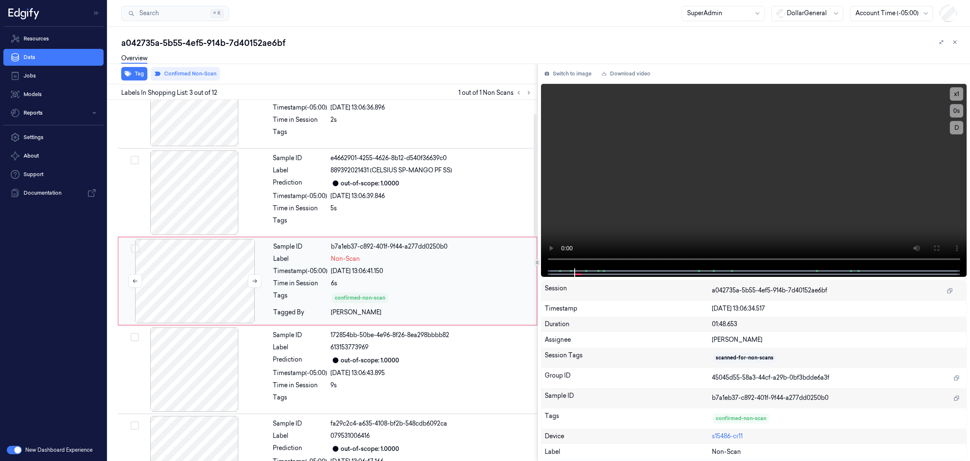
scroll to position [40, 0]
click at [186, 195] on div at bounding box center [195, 192] width 150 height 84
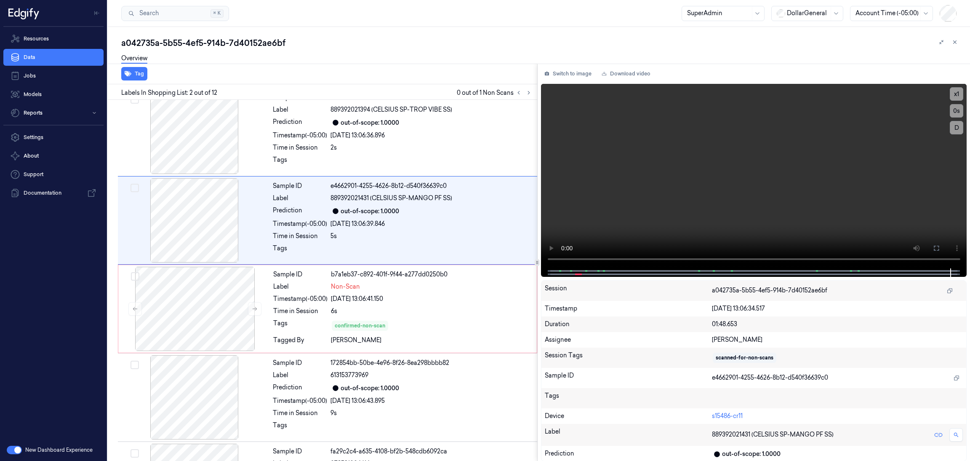
scroll to position [0, 0]
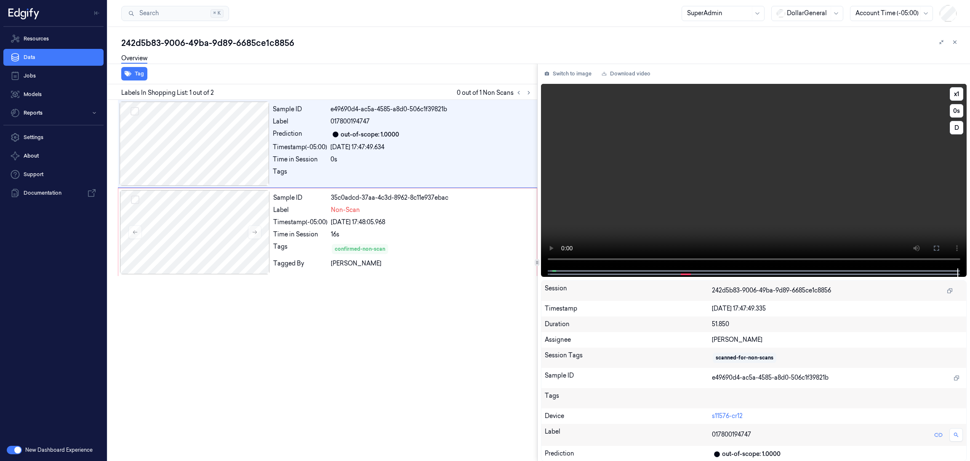
click at [551, 270] on div at bounding box center [754, 272] width 408 height 8
click at [636, 16] on div "Search Search... ⌘ K SuperAdmin DollarGeneral Account Time (-05:00)" at bounding box center [539, 13] width 862 height 27
